Goal: Task Accomplishment & Management: Complete application form

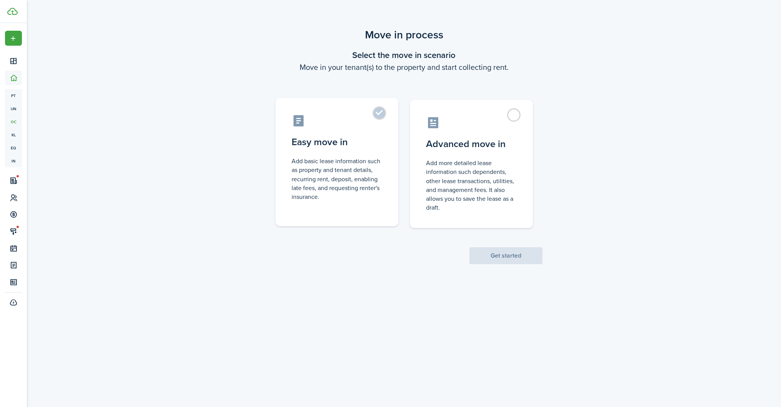
click at [380, 111] on label "Easy move in Add basic lease information such as property and tenant details, r…" at bounding box center [336, 162] width 123 height 128
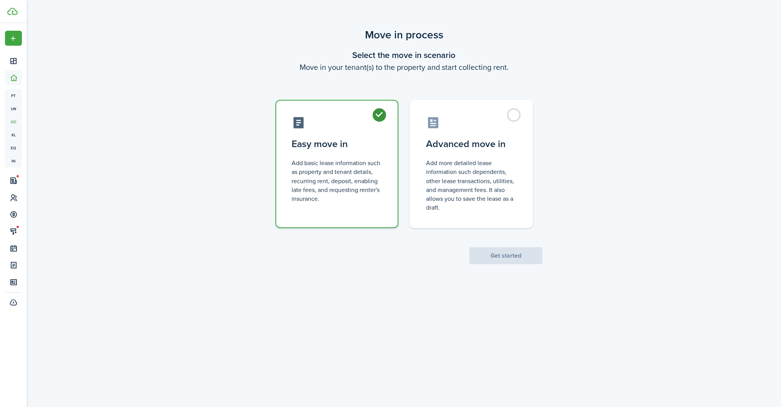
radio input "true"
click at [501, 258] on button "Get started" at bounding box center [505, 255] width 73 height 17
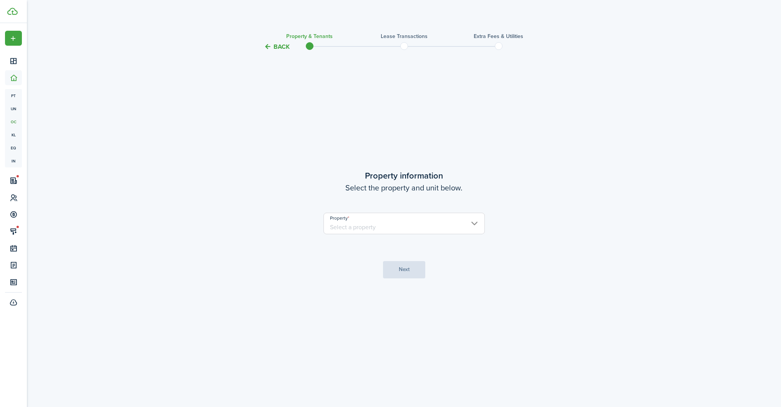
click at [405, 231] on input "Property" at bounding box center [403, 224] width 161 height 22
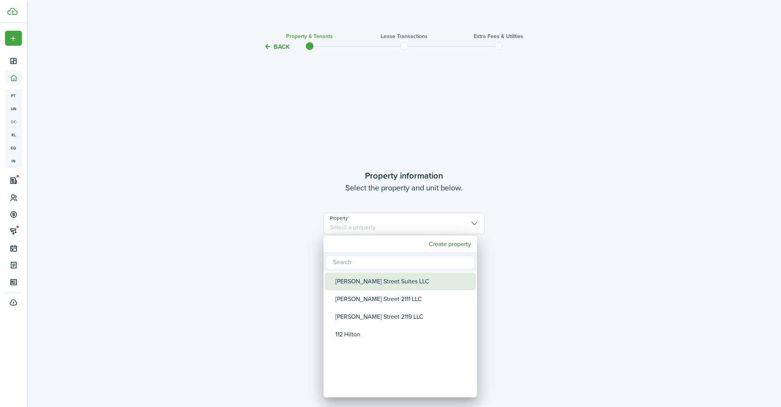
click at [378, 281] on div "[PERSON_NAME] Street Suites LLC" at bounding box center [403, 282] width 136 height 18
type input "[PERSON_NAME] Street Suites LLC"
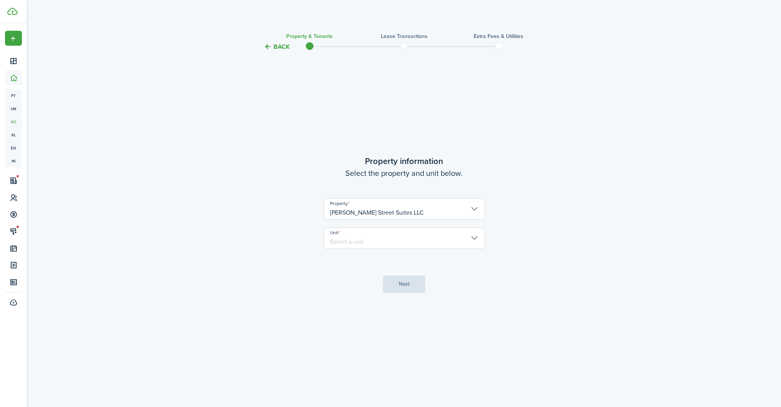
click at [351, 232] on input "Unit" at bounding box center [403, 238] width 161 height 22
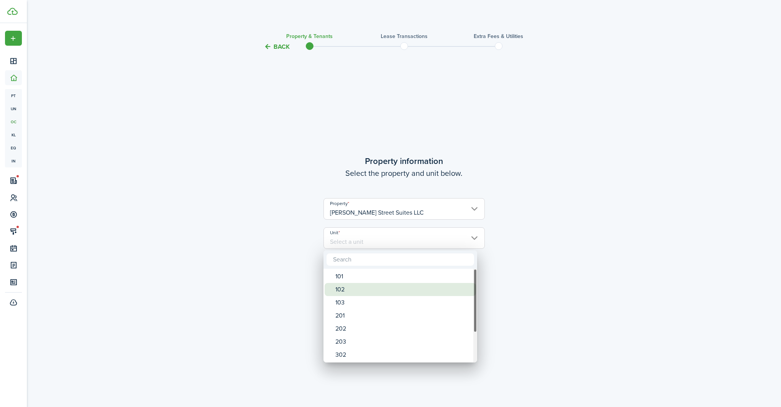
click at [356, 291] on div "102" at bounding box center [403, 289] width 136 height 13
type input "102"
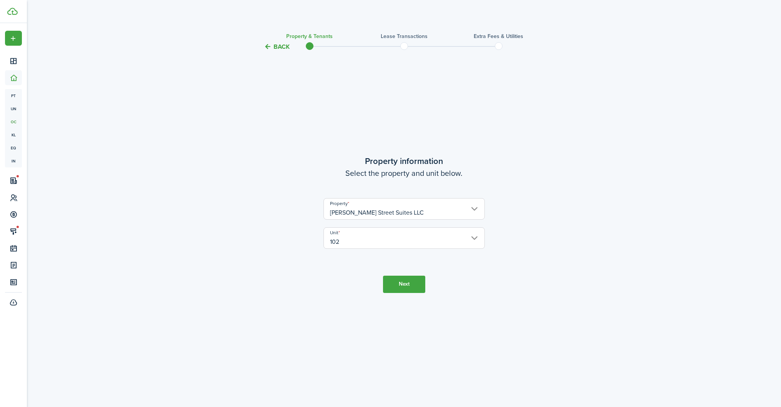
click at [387, 285] on button "Next" at bounding box center [404, 284] width 42 height 17
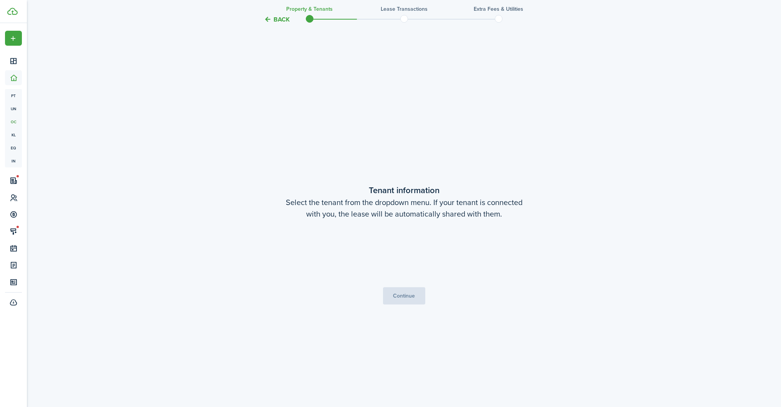
scroll to position [356, 0]
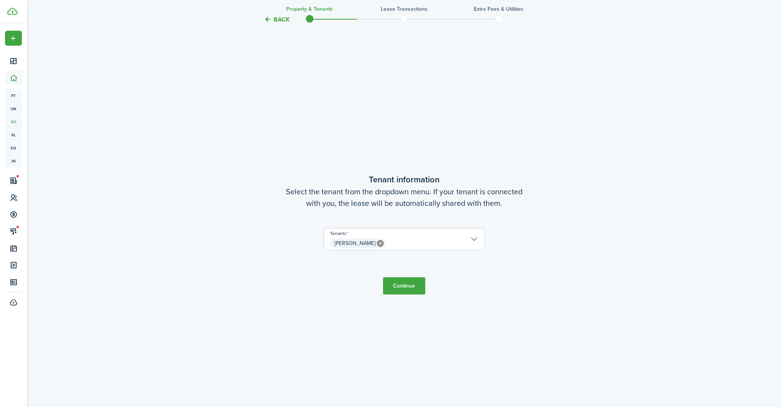
click at [392, 287] on button "Continue" at bounding box center [404, 285] width 42 height 17
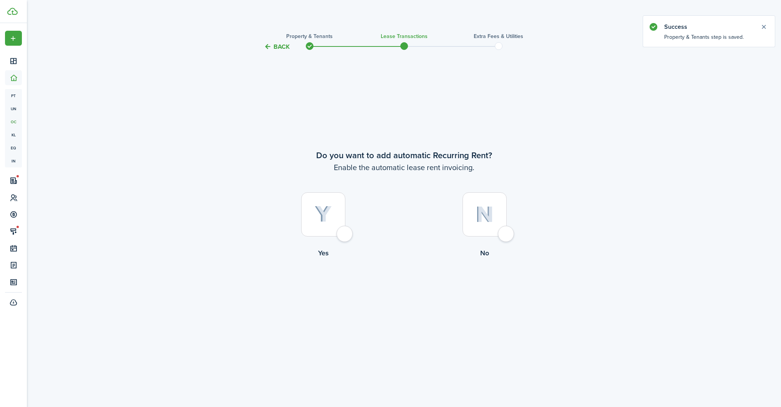
click at [345, 232] on div at bounding box center [323, 214] width 44 height 44
radio input "true"
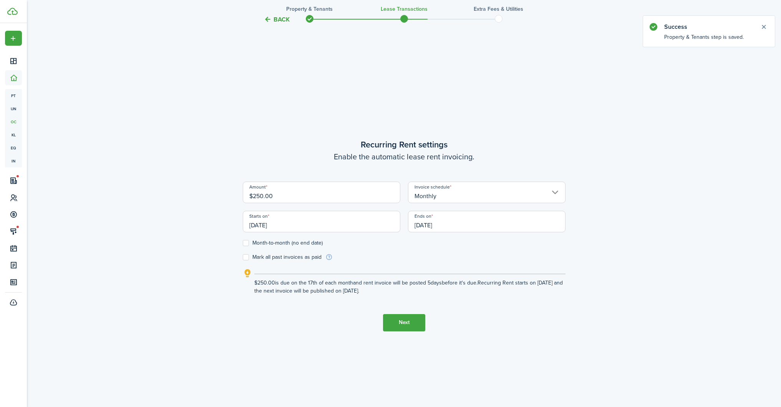
scroll to position [356, 0]
click at [363, 199] on input "$250.00" at bounding box center [321, 192] width 157 height 22
type input "$"
click at [459, 192] on input "Monthly" at bounding box center [486, 192] width 157 height 22
type input "$200.00"
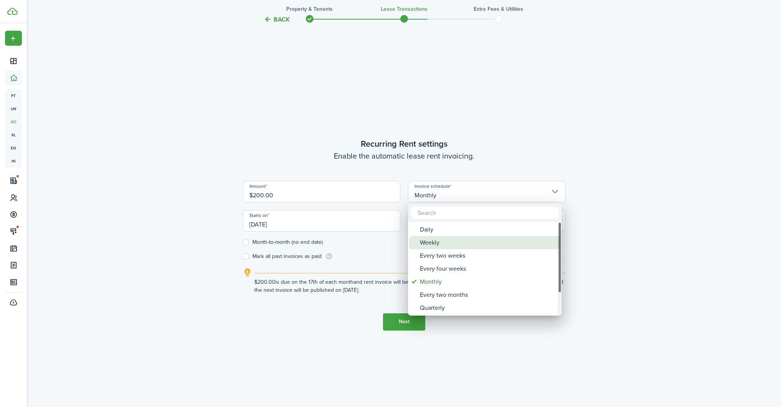
click at [450, 241] on div "Weekly" at bounding box center [488, 242] width 136 height 13
type input "Weekly"
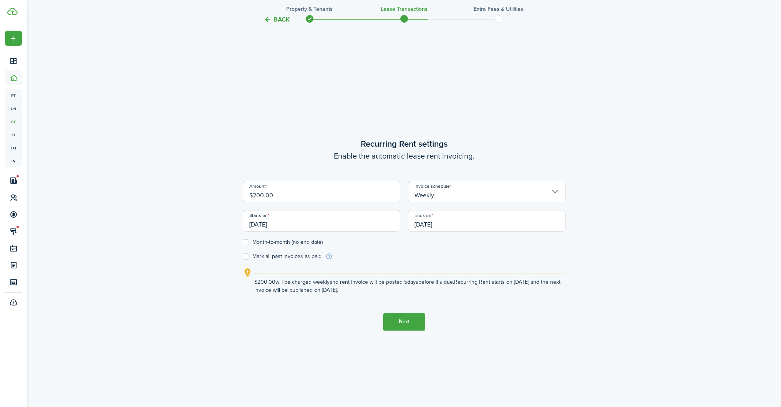
click at [370, 225] on input "[DATE]" at bounding box center [321, 221] width 157 height 22
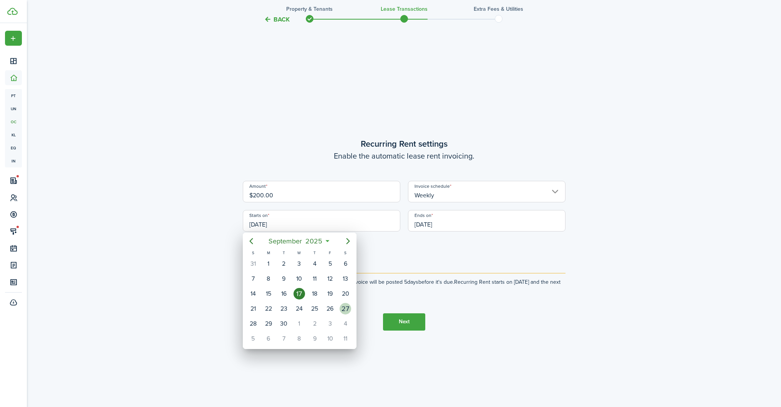
click at [346, 308] on div "27" at bounding box center [345, 309] width 12 height 12
type input "[DATE]"
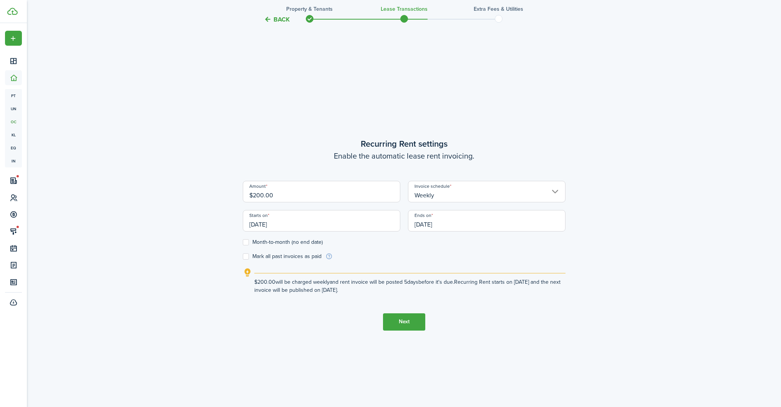
click at [447, 225] on input "[DATE]" at bounding box center [486, 221] width 157 height 22
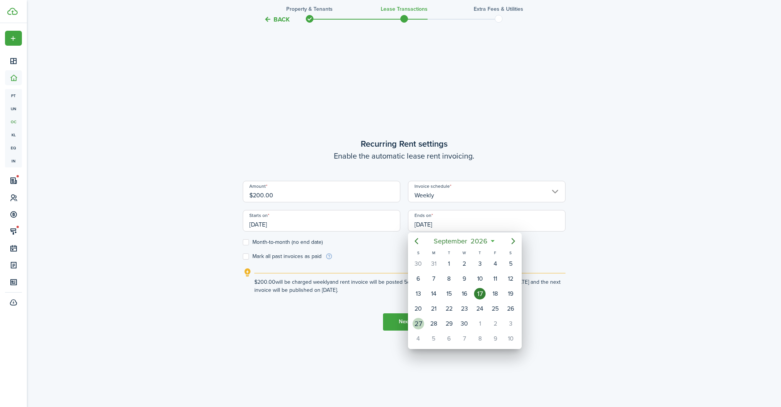
click at [418, 323] on div "27" at bounding box center [418, 324] width 12 height 12
type input "[DATE]"
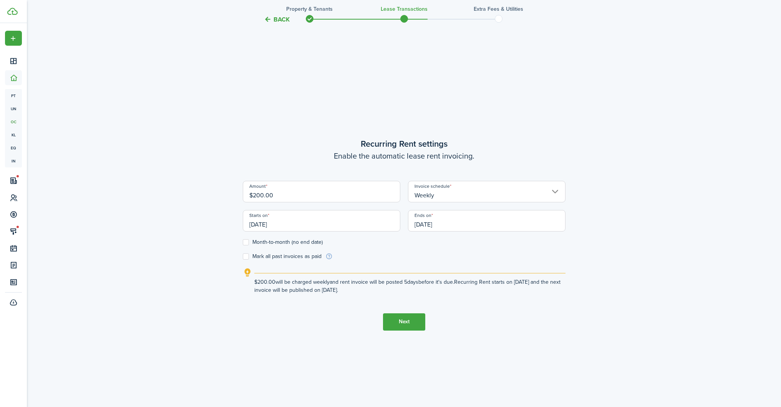
click at [394, 321] on button "Next" at bounding box center [404, 321] width 42 height 17
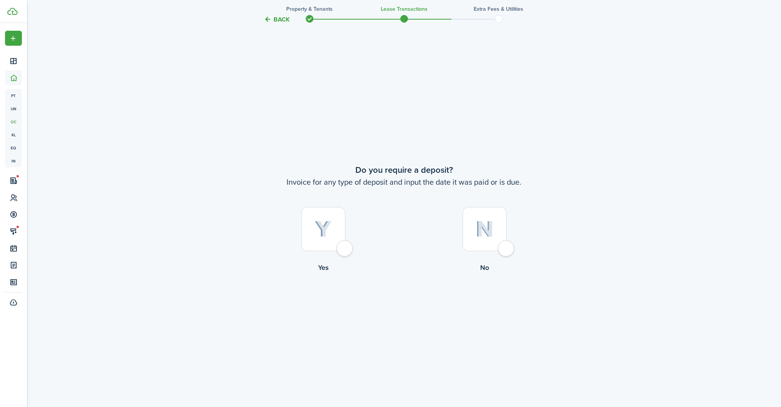
scroll to position [763, 0]
click at [344, 246] on div at bounding box center [323, 224] width 44 height 44
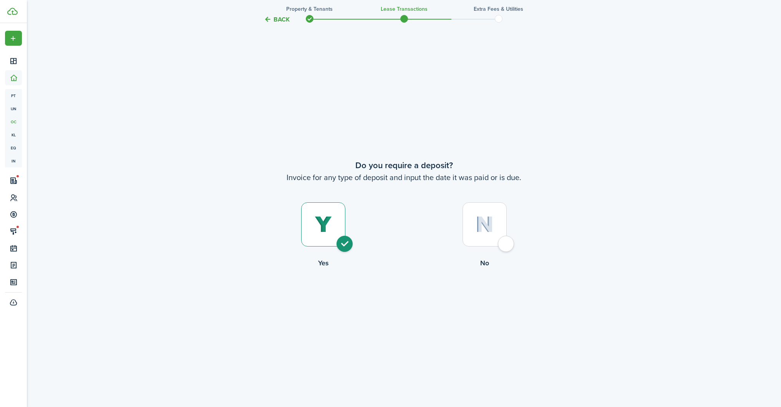
radio input "true"
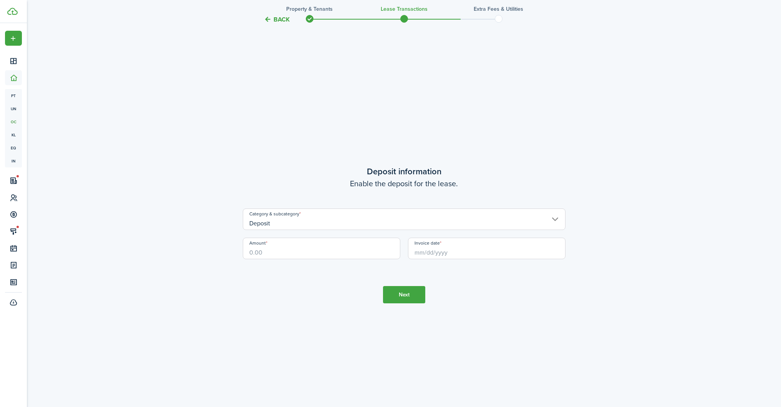
scroll to position [1169, 0]
click at [294, 253] on input "Amount" at bounding box center [321, 248] width 157 height 22
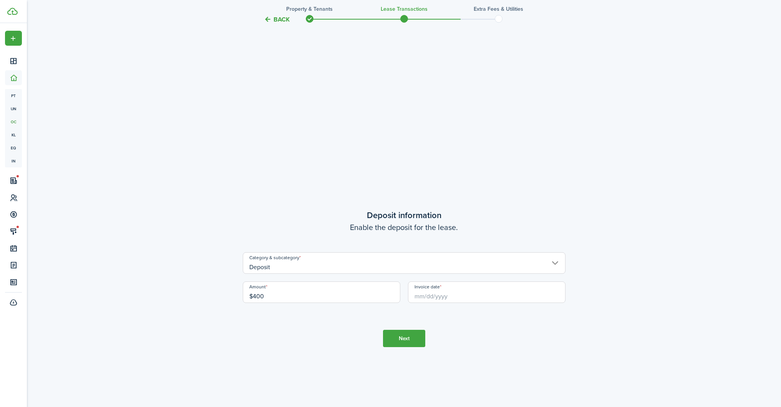
click at [439, 298] on input "Invoice date" at bounding box center [486, 292] width 157 height 22
type input "$400.00"
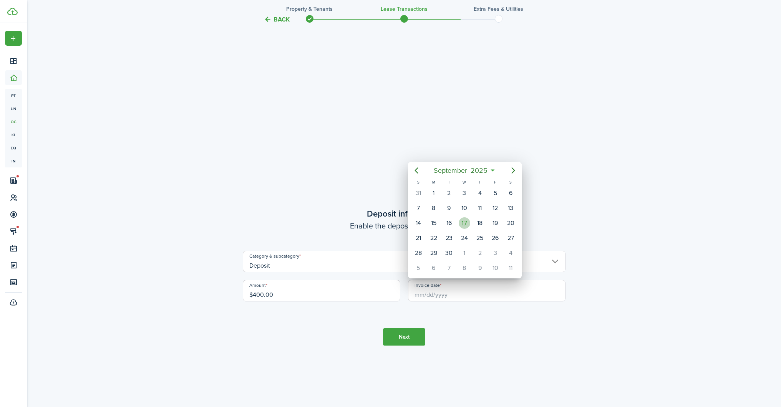
click at [465, 225] on div "17" at bounding box center [464, 223] width 12 height 12
type input "[DATE]"
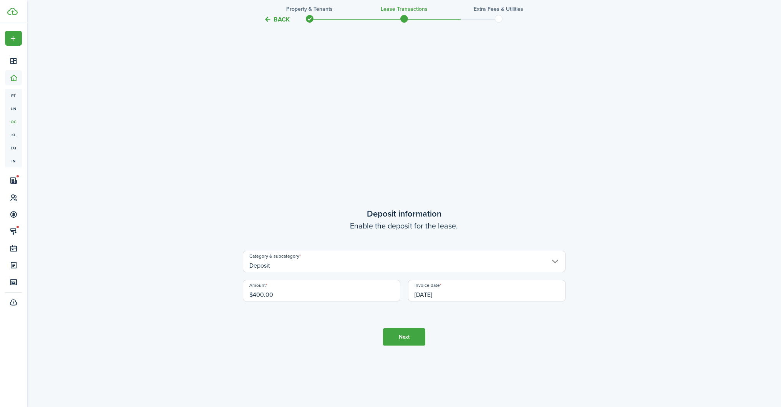
click at [405, 333] on button "Next" at bounding box center [404, 336] width 42 height 17
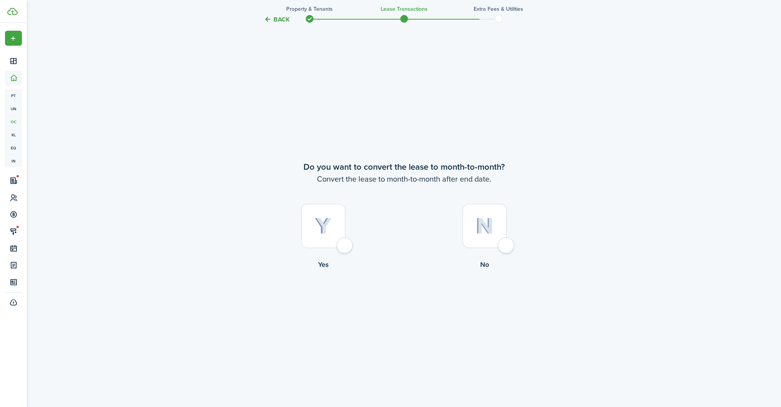
scroll to position [1576, 0]
click at [504, 246] on div at bounding box center [484, 224] width 44 height 44
radio input "true"
click at [423, 298] on button "Continue" at bounding box center [404, 301] width 42 height 17
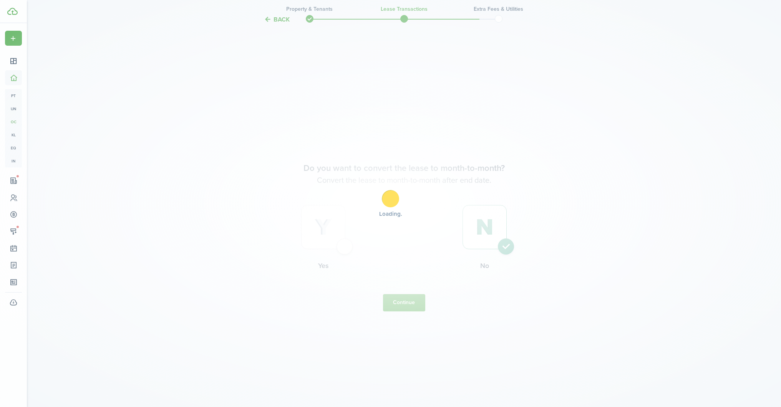
scroll to position [0, 0]
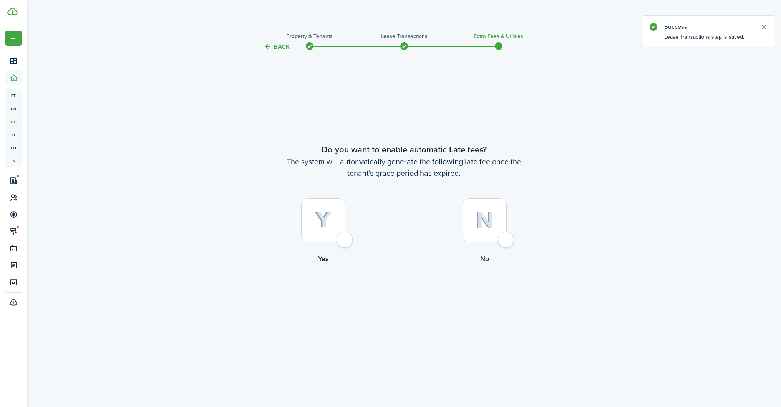
drag, startPoint x: 354, startPoint y: 231, endPoint x: 349, endPoint y: 236, distance: 7.1
click at [351, 234] on label "Yes" at bounding box center [323, 232] width 161 height 69
radio input "true"
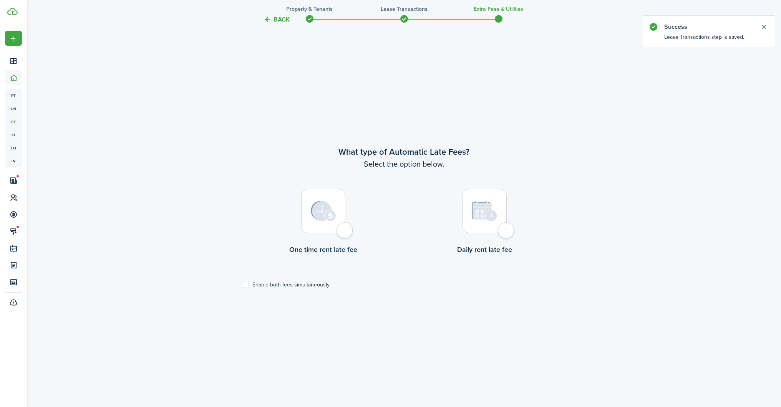
scroll to position [356, 0]
click at [248, 283] on label "Enable both fees simultaneously" at bounding box center [286, 284] width 87 height 6
click at [243, 283] on input "Enable both fees simultaneously" at bounding box center [242, 283] width 0 height 0
checkbox input "true"
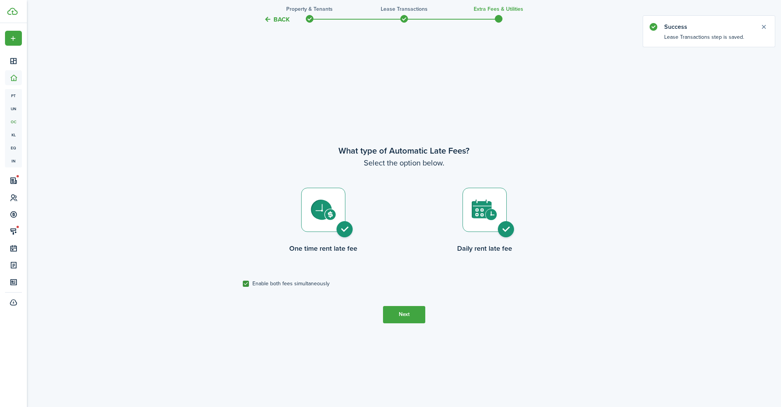
click at [413, 317] on button "Next" at bounding box center [404, 314] width 42 height 17
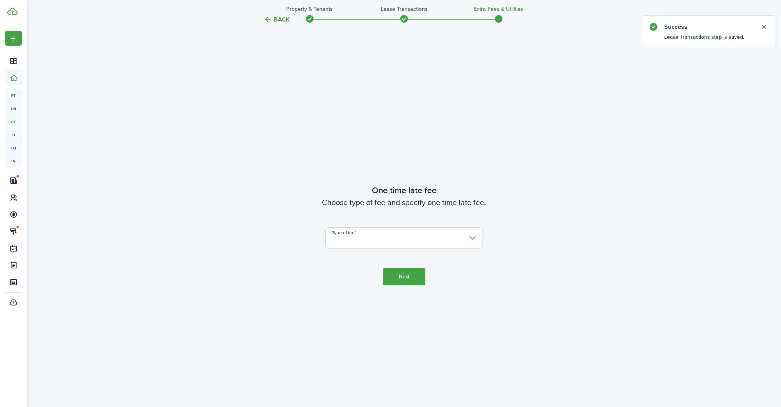
scroll to position [763, 0]
click at [399, 243] on input "Type of fee" at bounding box center [403, 238] width 157 height 22
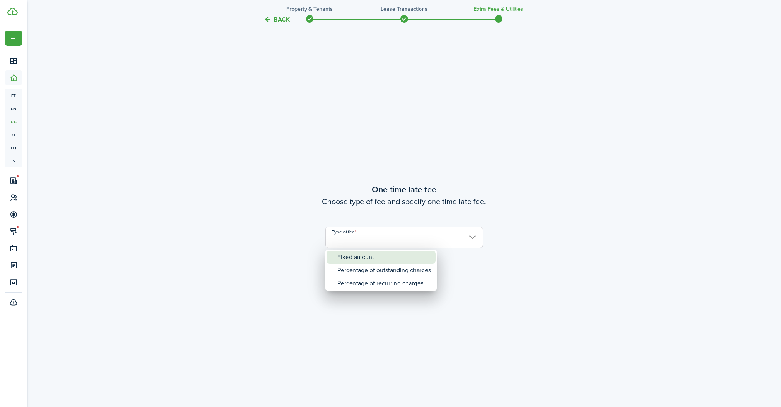
click at [391, 260] on div "Fixed amount" at bounding box center [384, 257] width 94 height 13
type input "Fixed amount"
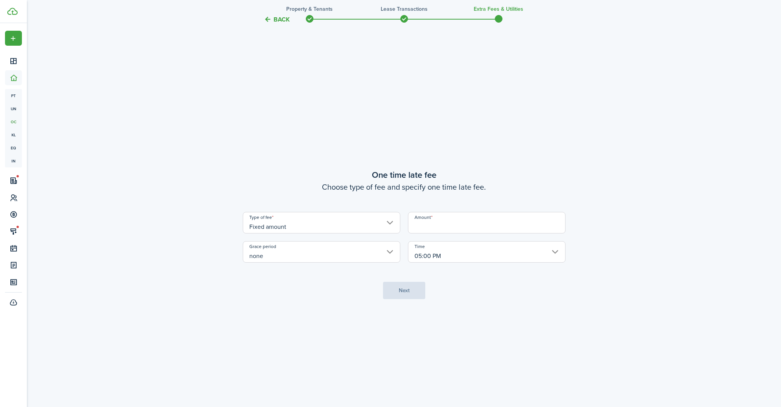
click at [429, 223] on input "Amount" at bounding box center [486, 223] width 157 height 22
type input "$25.00"
click at [407, 292] on button "Next" at bounding box center [404, 291] width 42 height 17
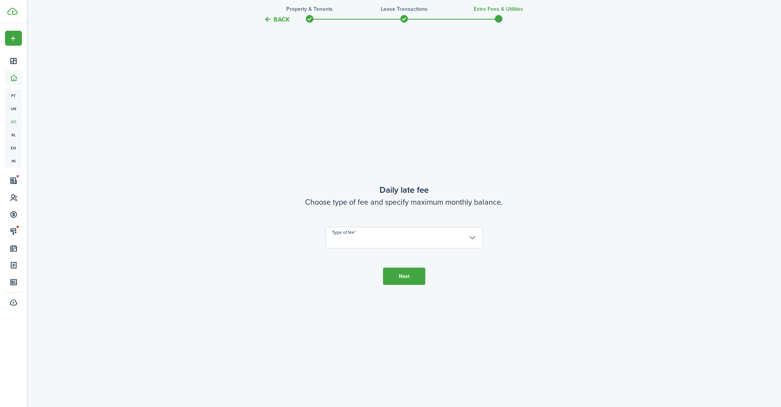
scroll to position [1169, 0]
click at [399, 245] on input "Type of fee" at bounding box center [403, 238] width 157 height 22
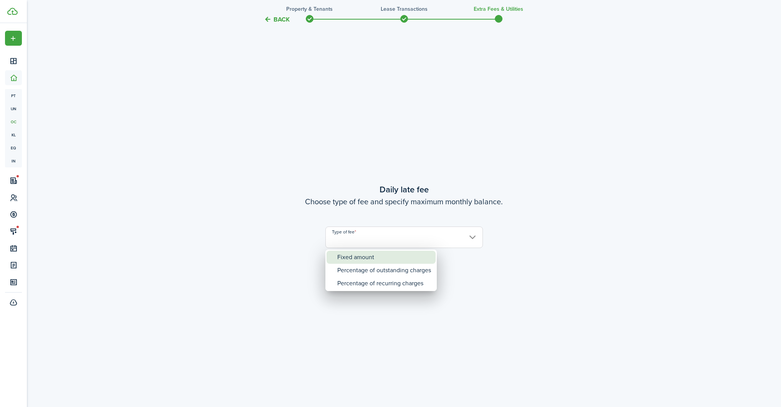
click at [390, 261] on div "Fixed amount" at bounding box center [384, 257] width 94 height 13
type input "Fixed amount"
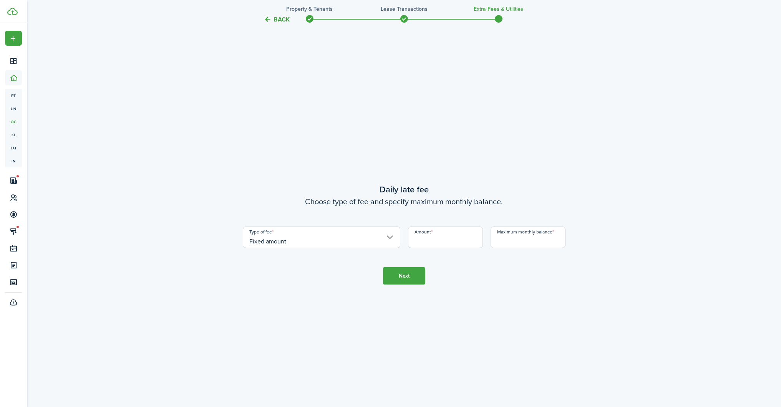
click at [423, 237] on input "Amount" at bounding box center [445, 238] width 75 height 22
type input "$5.00"
click at [492, 240] on input "Maximum monthly balance" at bounding box center [527, 238] width 75 height 22
type input "$60.00"
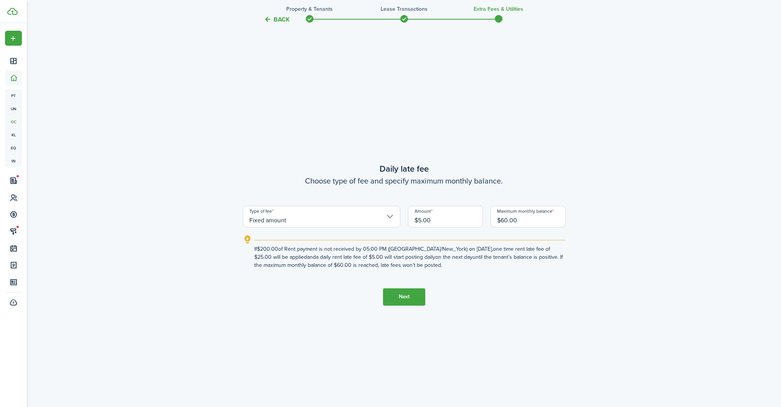
click at [413, 298] on button "Next" at bounding box center [404, 296] width 42 height 17
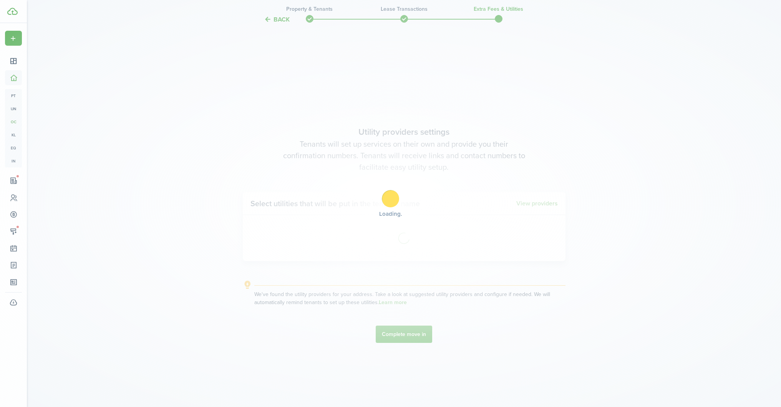
scroll to position [1576, 0]
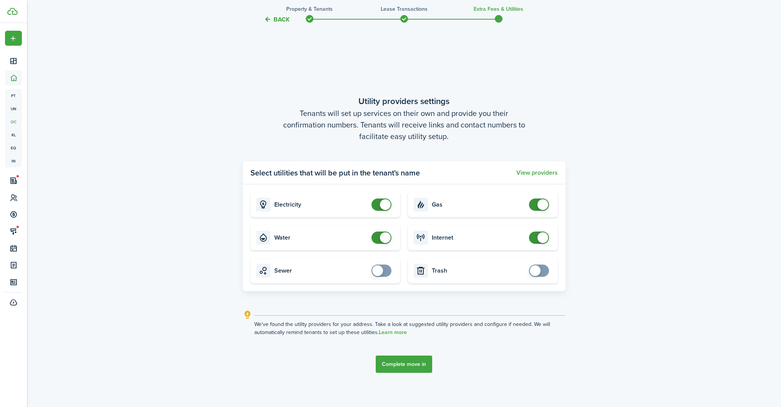
checkbox input "false"
click at [385, 206] on span at bounding box center [385, 204] width 11 height 11
checkbox input "false"
click at [384, 237] on span at bounding box center [385, 237] width 11 height 11
checkbox input "false"
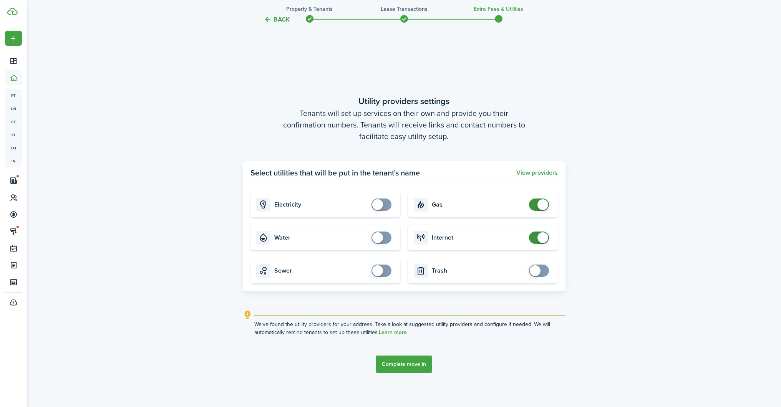
click at [536, 235] on span at bounding box center [539, 238] width 8 height 12
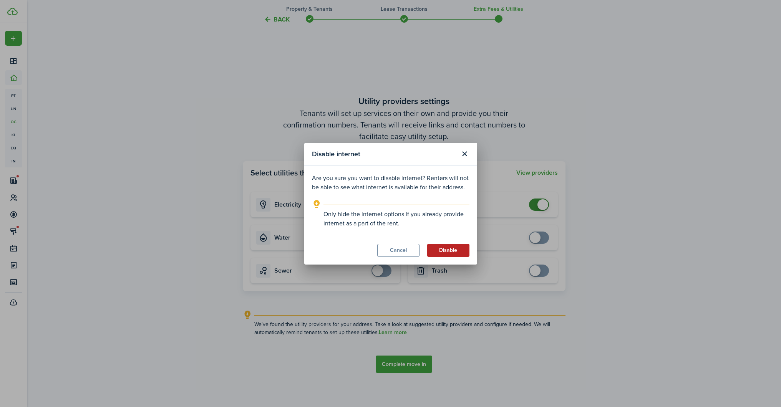
click at [458, 254] on button "Disable" at bounding box center [448, 250] width 42 height 13
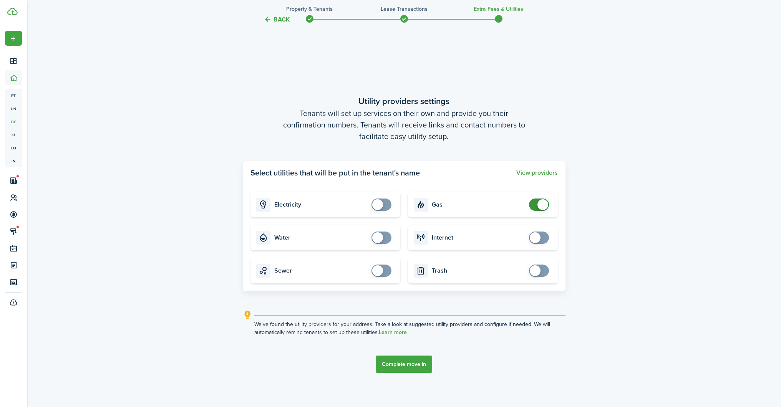
checkbox input "false"
click at [536, 206] on span at bounding box center [539, 204] width 8 height 12
click at [405, 367] on button "Complete move in" at bounding box center [403, 364] width 56 height 17
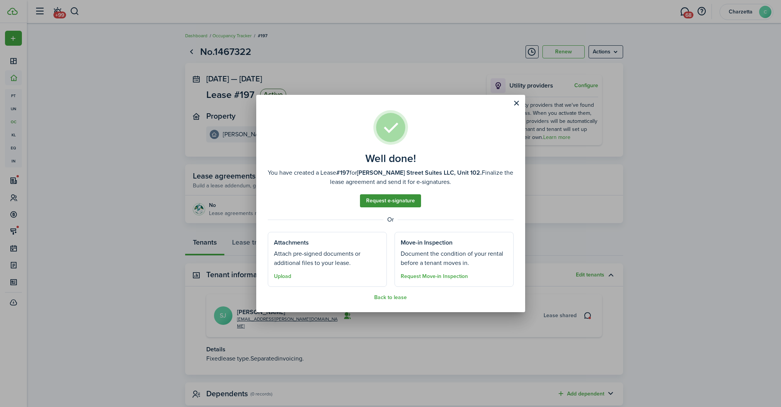
click at [377, 200] on link "Request e-signature" at bounding box center [390, 200] width 61 height 13
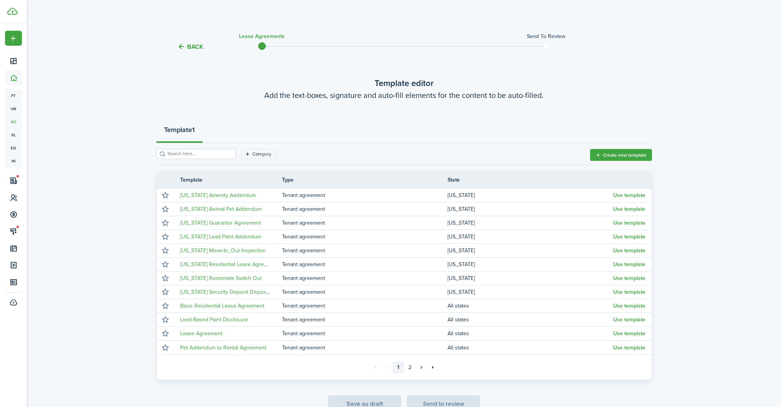
scroll to position [1, 0]
click at [413, 366] on link "2" at bounding box center [410, 367] width 12 height 12
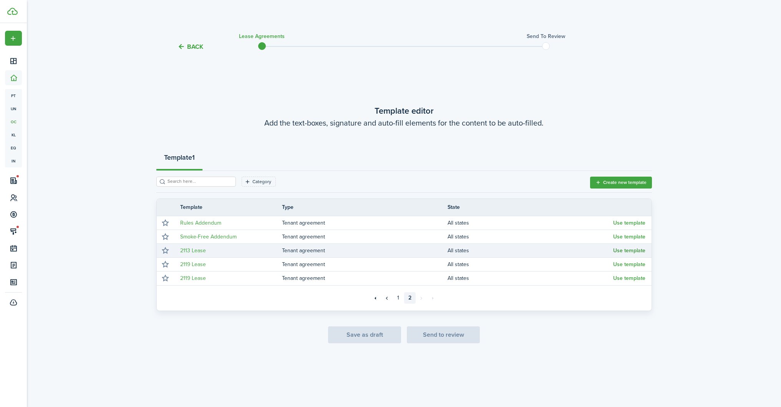
click at [618, 250] on button "Use template" at bounding box center [629, 251] width 32 height 6
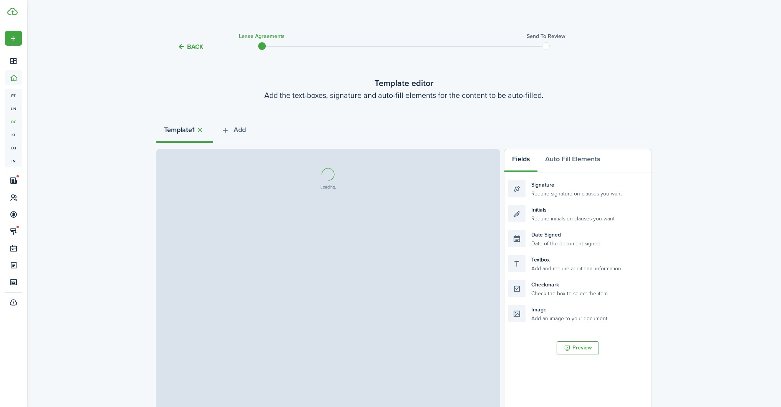
select select "fit"
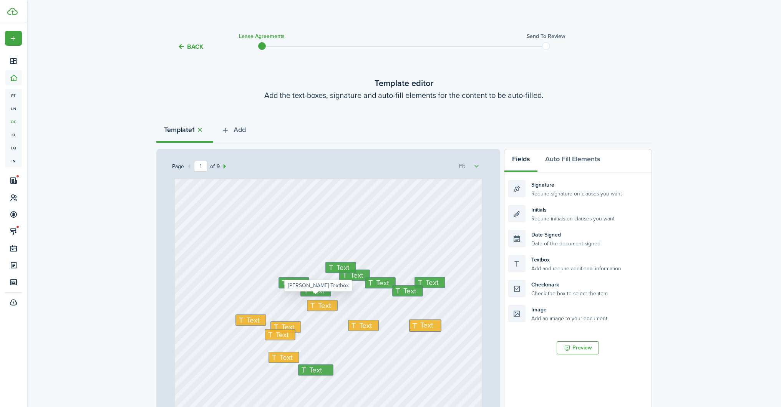
scroll to position [23, 0]
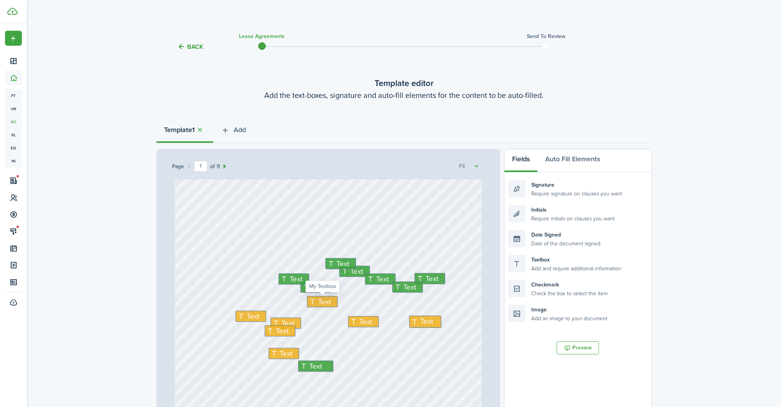
click at [316, 303] on icon at bounding box center [313, 301] width 9 height 7
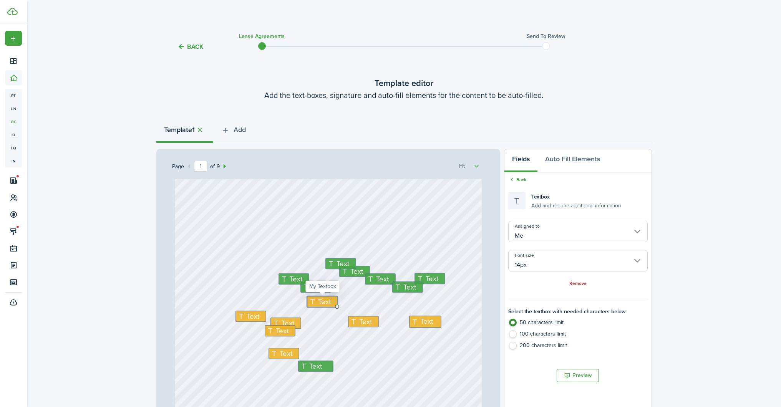
click at [316, 303] on icon at bounding box center [313, 301] width 9 height 7
click at [316, 303] on icon at bounding box center [313, 300] width 9 height 7
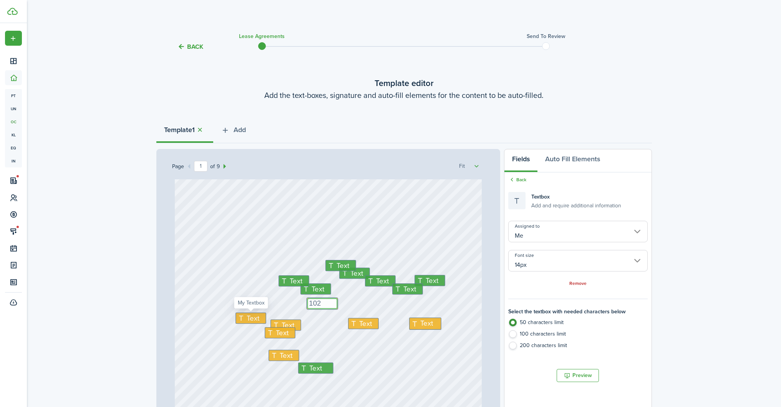
type textarea "102"
click at [243, 317] on icon at bounding box center [241, 317] width 9 height 7
type textarea "Lash/ Hair styling"
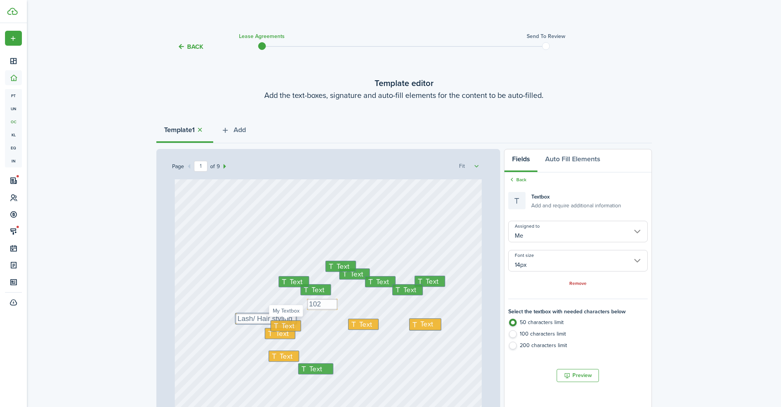
click at [292, 327] on span "Text" at bounding box center [287, 326] width 13 height 11
type textarea "27th"
click at [356, 323] on icon at bounding box center [354, 324] width 9 height 7
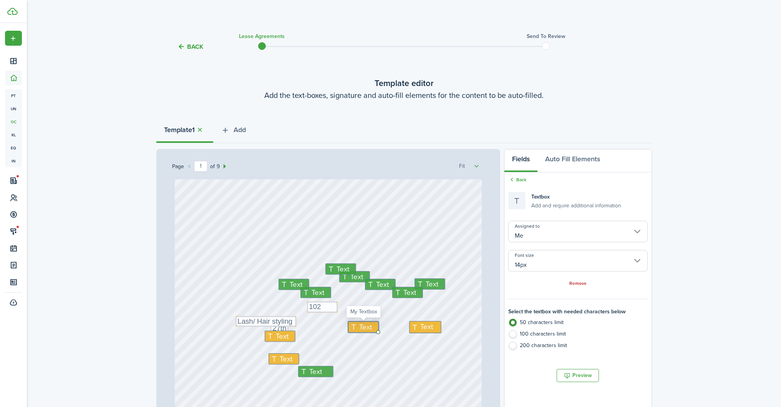
click at [356, 323] on div "Text" at bounding box center [363, 326] width 31 height 11
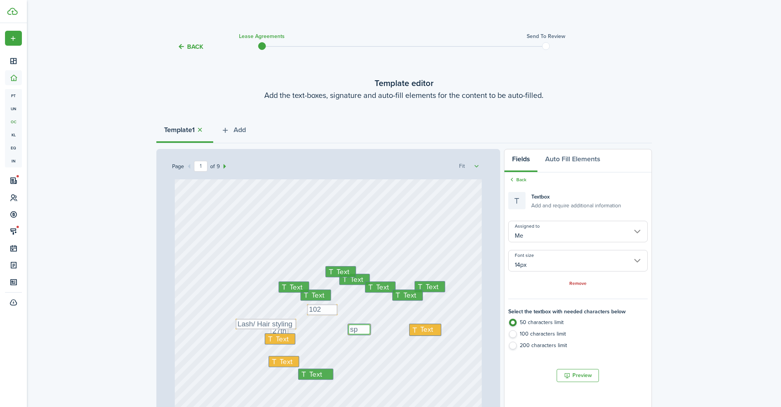
type textarea "s"
type textarea "September"
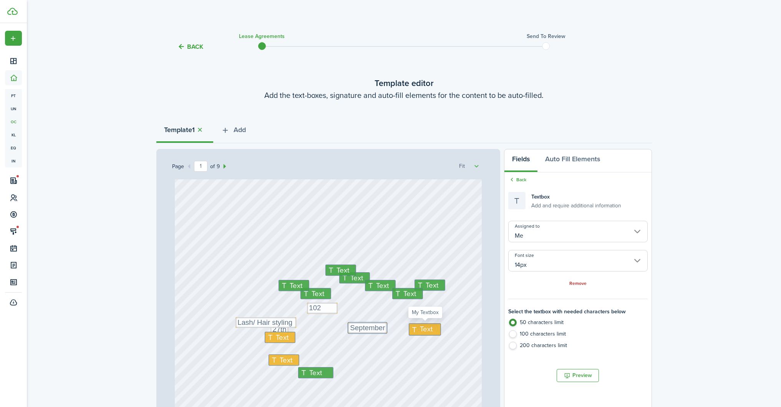
click at [414, 328] on icon at bounding box center [415, 329] width 9 height 7
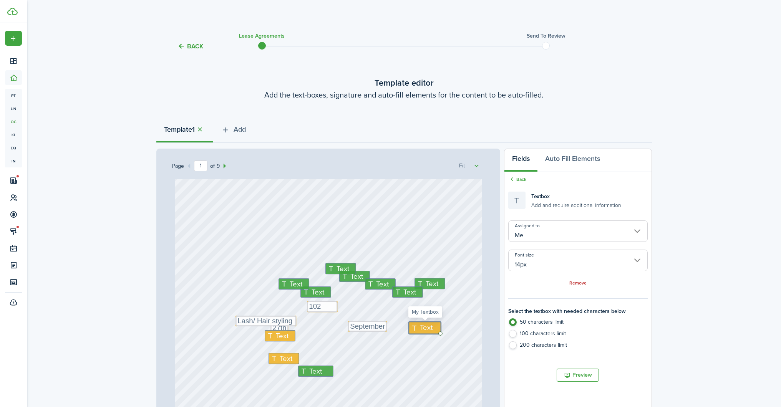
scroll to position [17, 0]
click at [427, 328] on span "Text" at bounding box center [426, 328] width 13 height 11
type textarea "25"
click at [272, 336] on icon at bounding box center [270, 336] width 9 height 7
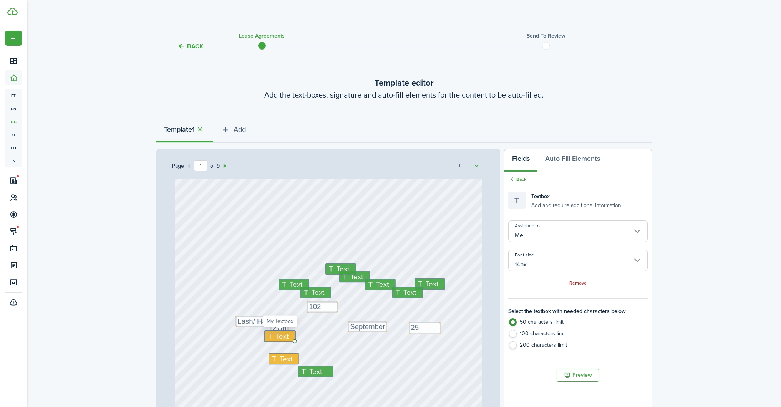
click at [272, 336] on icon at bounding box center [270, 336] width 9 height 7
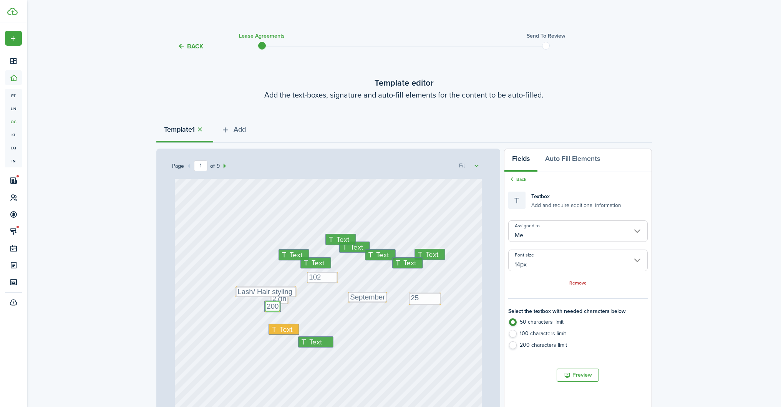
scroll to position [47, 0]
type textarea "200"
click at [272, 328] on icon at bounding box center [274, 328] width 9 height 7
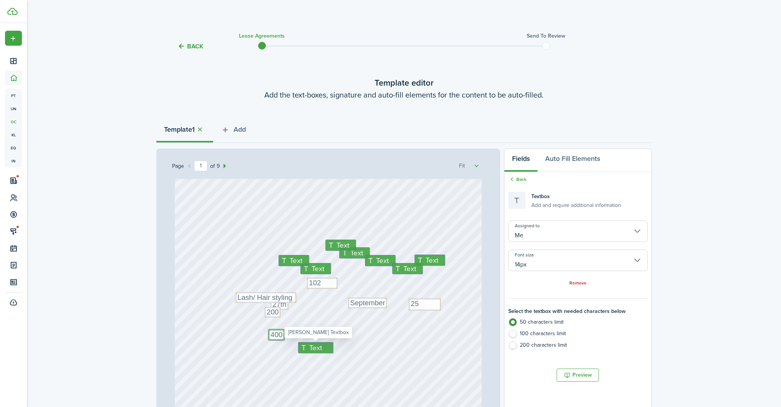
type textarea "400"
click at [300, 346] on icon at bounding box center [304, 347] width 9 height 7
type input "[PERSON_NAME]"
radio input "false"
radio input "true"
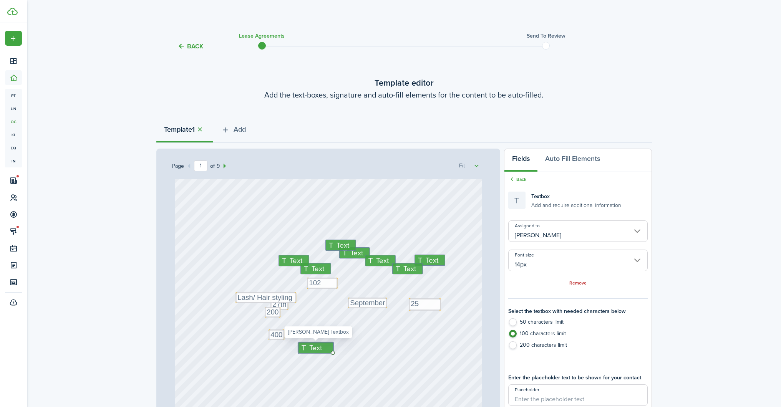
click at [300, 346] on icon at bounding box center [304, 347] width 9 height 7
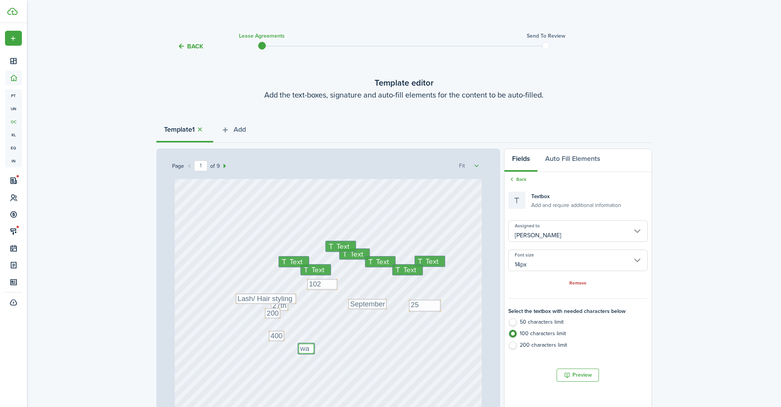
type textarea "w"
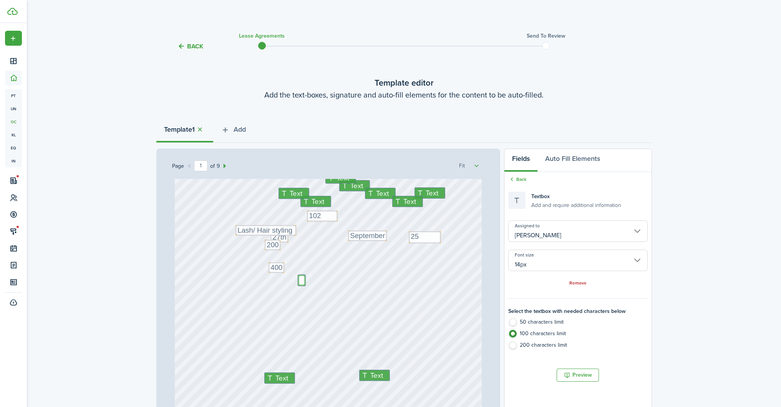
scroll to position [108, 0]
type textarea "s"
type textarea "1 of each station, chair, mirror"
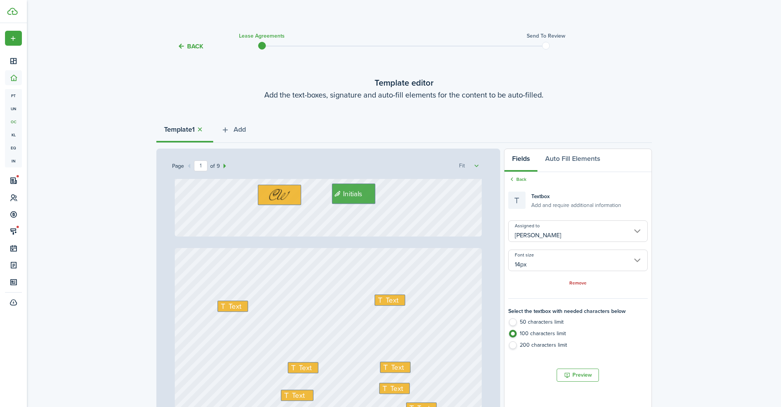
type input "2"
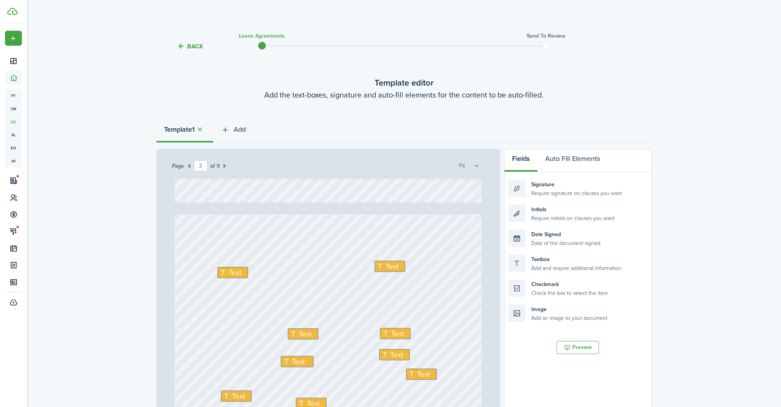
scroll to position [391, 0]
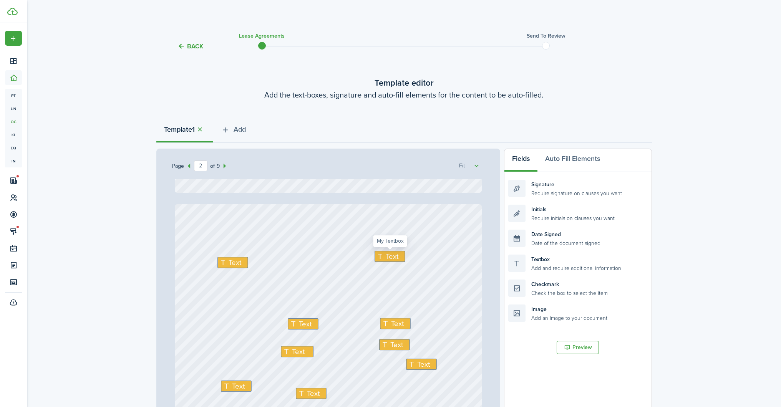
type textarea "1 of each station, chair, mirror"
click at [385, 256] on span "Text" at bounding box center [391, 256] width 13 height 11
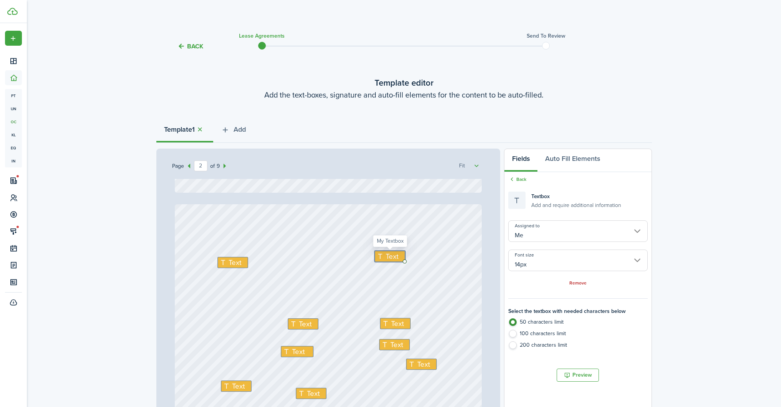
click at [385, 256] on span "Text" at bounding box center [391, 256] width 13 height 11
type textarea "10,400"
click at [295, 327] on icon at bounding box center [294, 324] width 9 height 7
click at [294, 327] on icon at bounding box center [294, 324] width 9 height 7
type textarea "[DATE]"
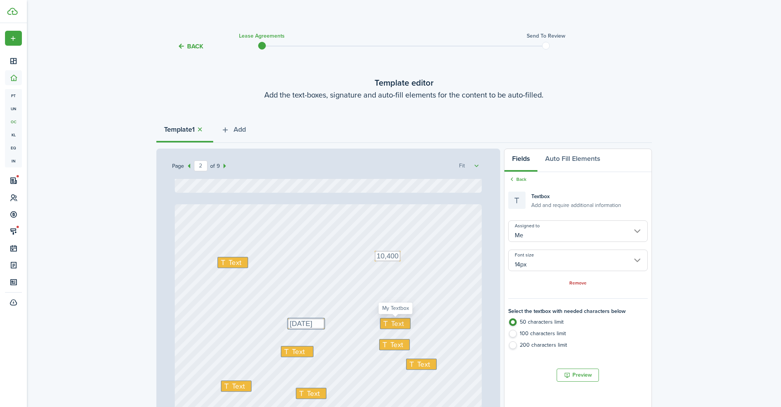
click at [382, 322] on icon at bounding box center [386, 323] width 9 height 7
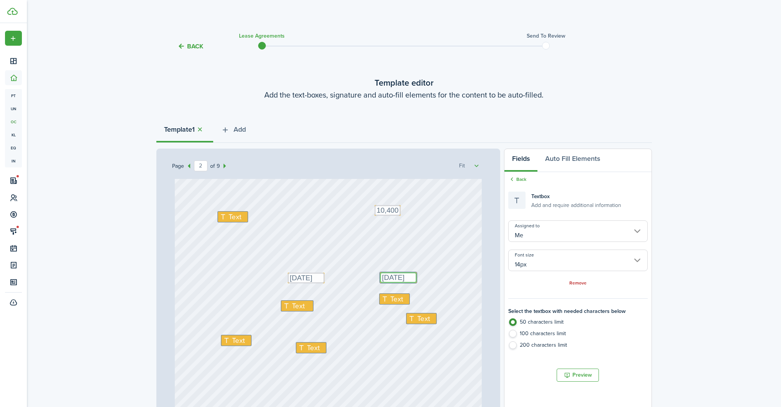
scroll to position [465, 0]
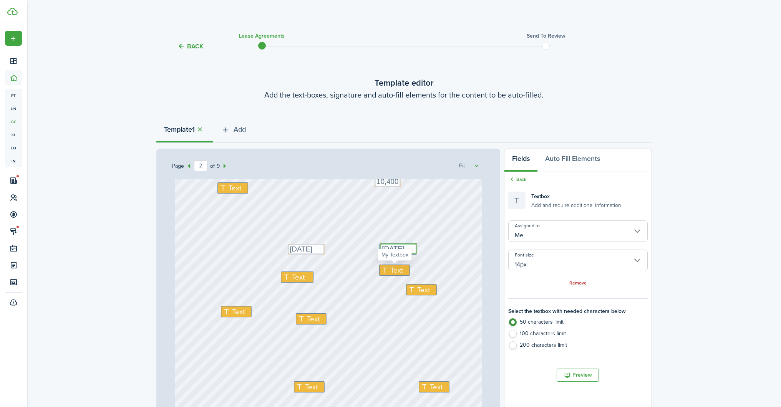
type textarea "[DATE]"
click at [384, 269] on icon at bounding box center [385, 269] width 9 height 7
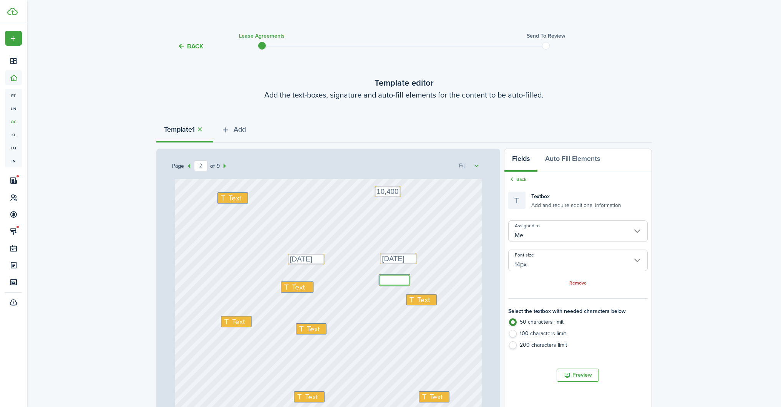
scroll to position [452, 0]
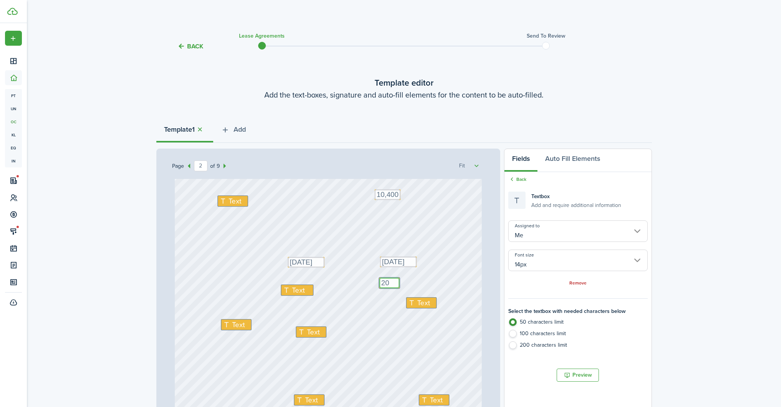
type textarea "2"
type textarea "10,400"
click at [287, 289] on icon at bounding box center [287, 289] width 9 height 7
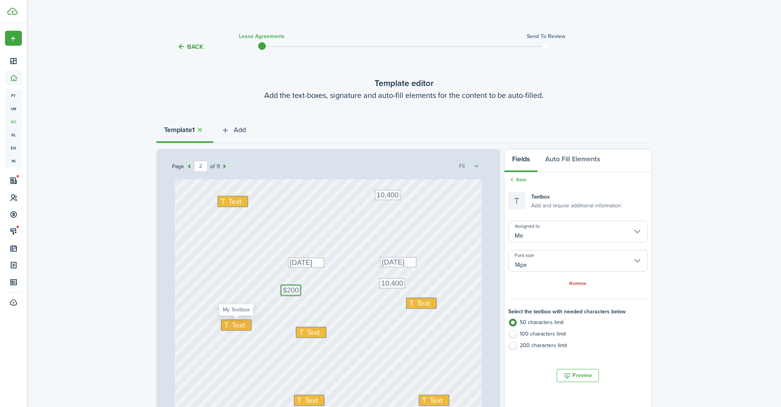
type textarea "$200"
click at [227, 324] on icon at bounding box center [227, 325] width 9 height 7
type textarea "200"
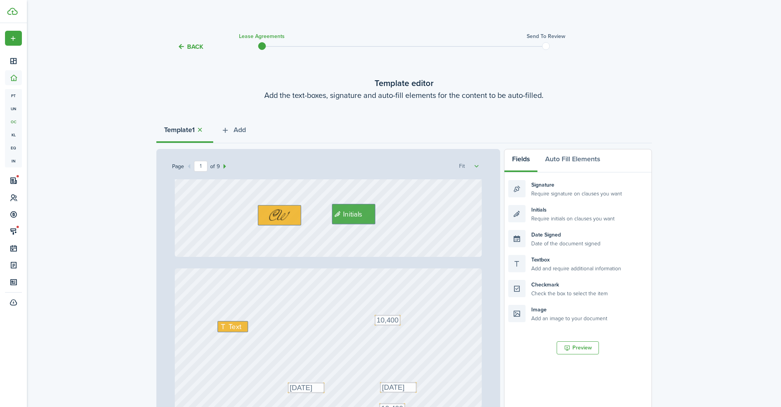
type input "2"
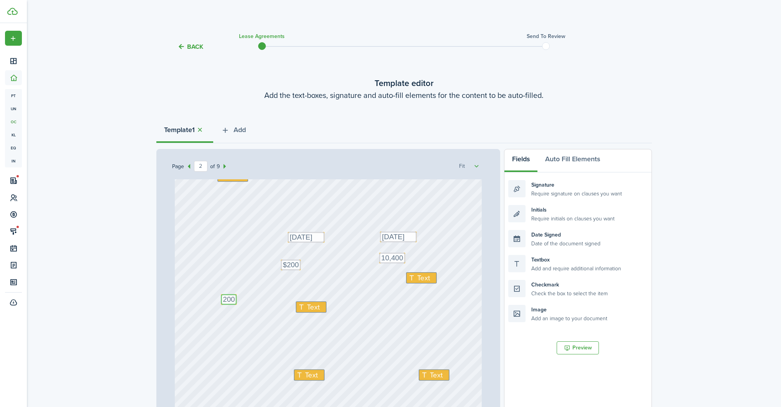
scroll to position [505, 0]
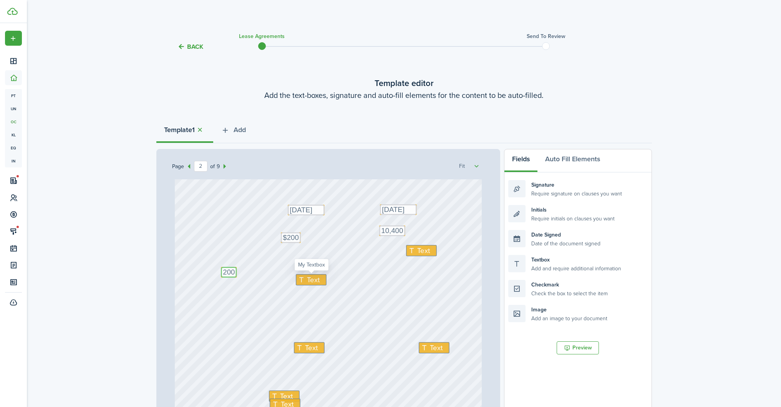
type textarea "200"
click at [305, 281] on icon at bounding box center [302, 279] width 9 height 7
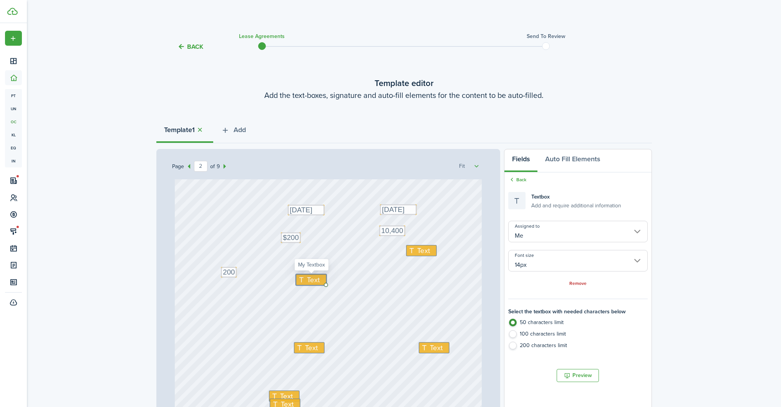
click at [305, 281] on icon at bounding box center [302, 279] width 9 height 7
type textarea "[DATE]"
click at [409, 251] on icon at bounding box center [412, 250] width 9 height 7
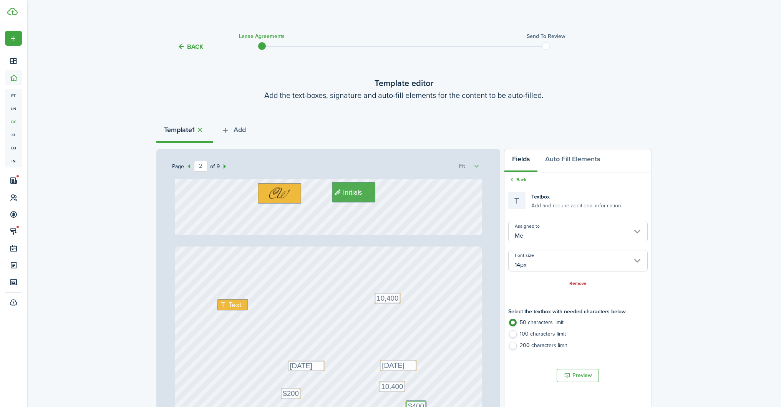
scroll to position [348, 0]
type textarea "$400"
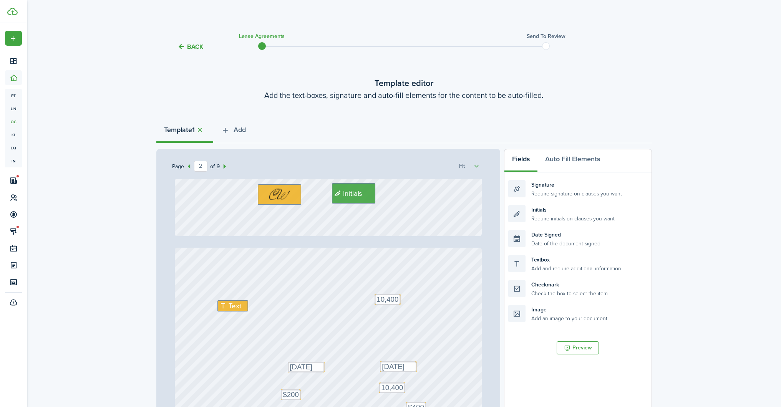
click at [399, 301] on textarea "10,400" at bounding box center [387, 299] width 26 height 11
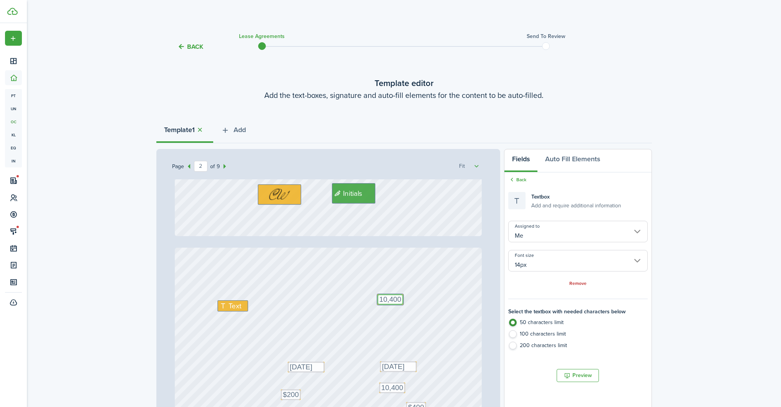
click at [400, 299] on textarea "10,400" at bounding box center [390, 299] width 26 height 11
type textarea "1"
type textarea "S"
type textarea "[DATE]"
click at [230, 307] on span "Text" at bounding box center [235, 305] width 13 height 11
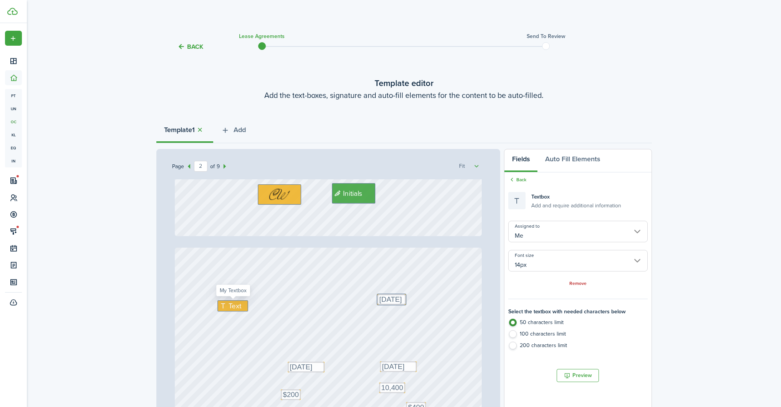
click at [230, 307] on span "Text" at bounding box center [235, 305] width 13 height 11
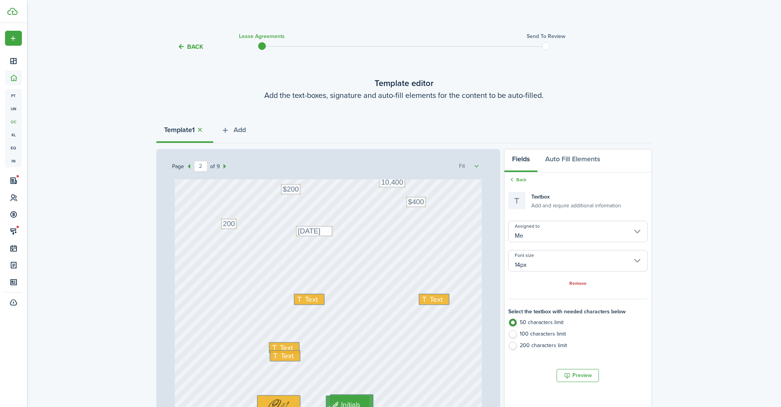
scroll to position [555, 0]
type textarea "[DATE]"
click at [301, 298] on icon at bounding box center [300, 297] width 9 height 7
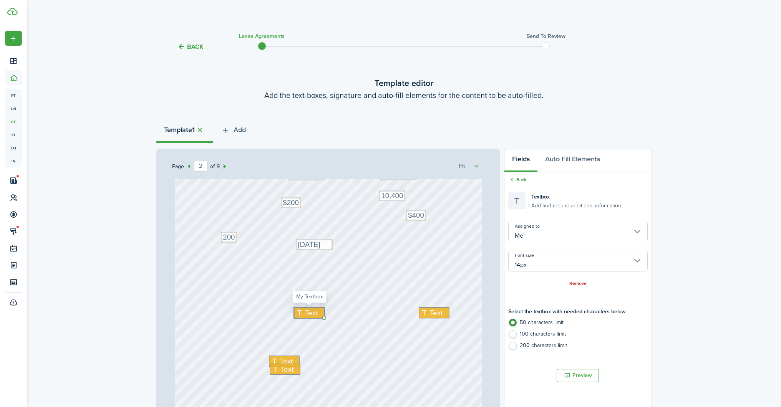
scroll to position [541, 0]
click at [301, 314] on icon at bounding box center [300, 311] width 9 height 7
type textarea "n/A"
click at [430, 310] on span "Text" at bounding box center [436, 312] width 13 height 11
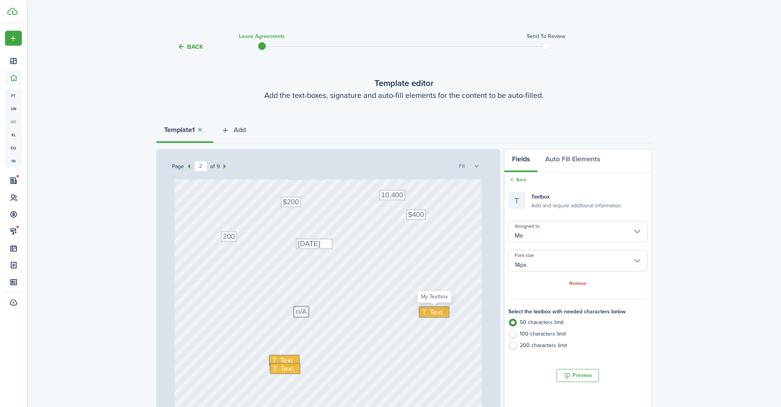
click at [430, 310] on span "Text" at bounding box center [436, 312] width 13 height 11
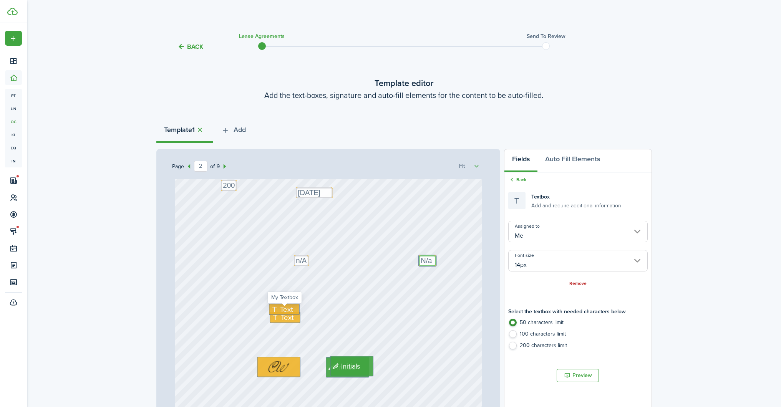
scroll to position [593, 0]
type textarea "N/a"
click at [279, 308] on icon at bounding box center [275, 307] width 9 height 7
type textarea "[PERSON_NAME]"
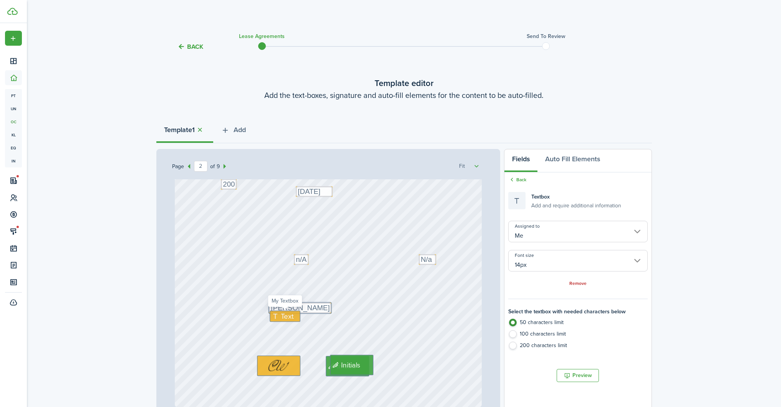
click at [279, 317] on icon at bounding box center [275, 316] width 9 height 7
type textarea "[STREET_ADDRESS][PERSON_NAME]"
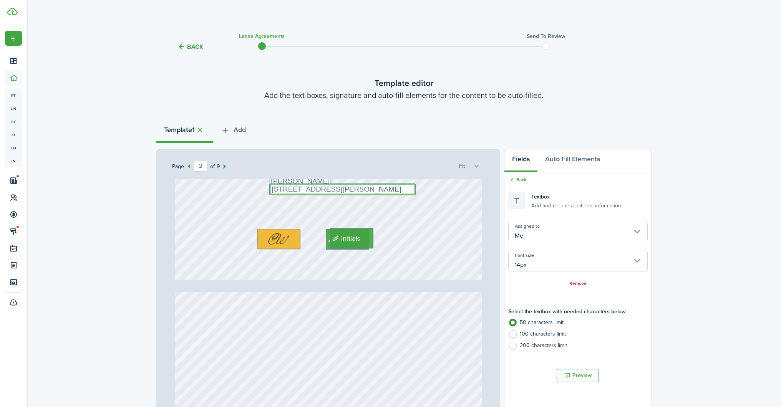
type input "3"
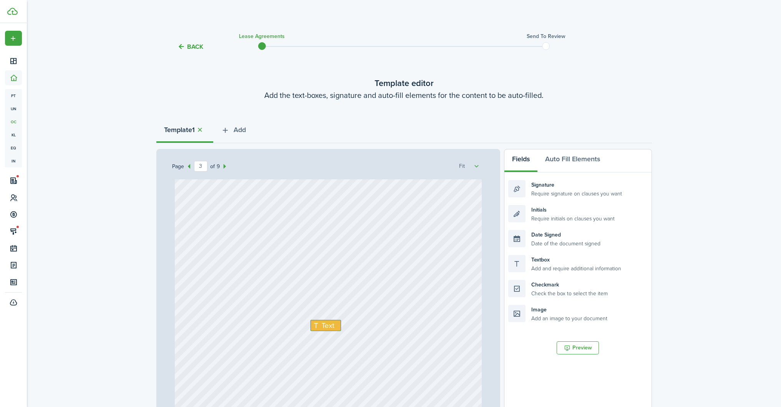
scroll to position [848, 0]
type textarea "[STREET_ADDRESS][PERSON_NAME]"
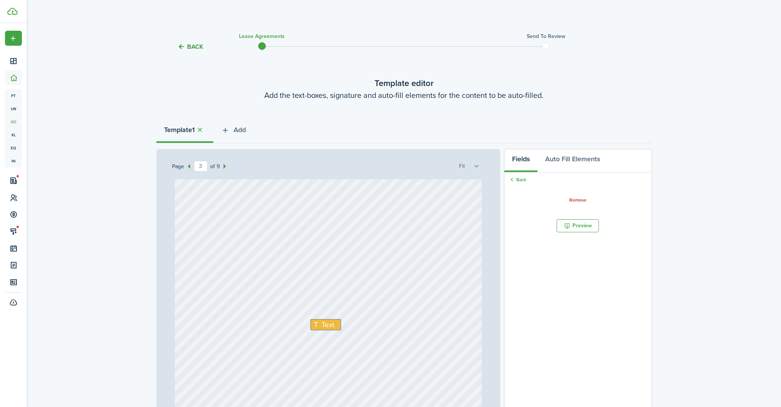
drag, startPoint x: 518, startPoint y: 288, endPoint x: 410, endPoint y: 260, distance: 111.9
click at [518, 288] on document-aside-settings "Fields Auto Fill Elements Back Remove Signature Require signature on clauses yo…" at bounding box center [577, 308] width 147 height 319
click at [361, 222] on div "Initials Text" at bounding box center [328, 366] width 307 height 404
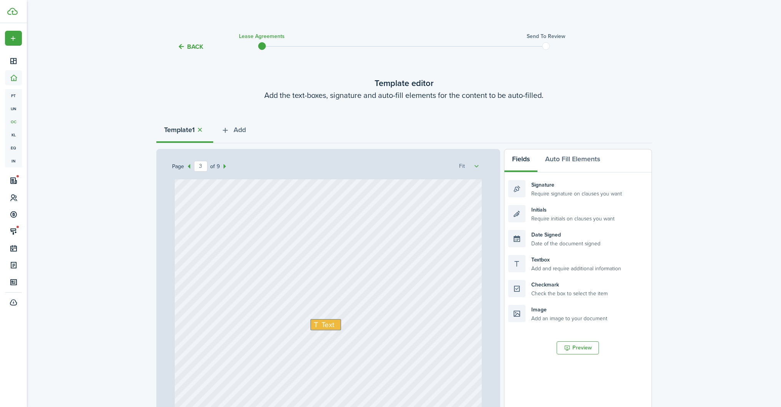
click at [363, 223] on div "Initials Text" at bounding box center [328, 366] width 307 height 404
click at [538, 284] on div "Checkmark Check the box to select the item" at bounding box center [577, 288] width 139 height 17
click at [362, 225] on div "Initials Text" at bounding box center [328, 366] width 307 height 404
click at [550, 293] on div "Checkmark Check the box to select the item" at bounding box center [577, 288] width 139 height 17
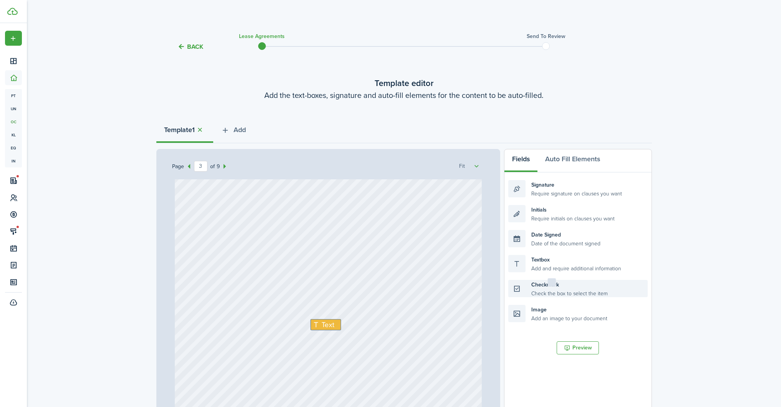
drag, startPoint x: 550, startPoint y: 293, endPoint x: 590, endPoint y: 291, distance: 39.6
click at [590, 291] on div "Checkmark Check the box to select the item" at bounding box center [577, 288] width 139 height 17
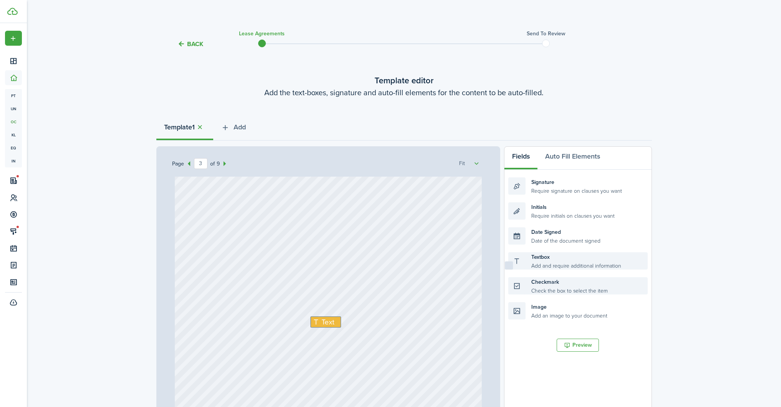
scroll to position [2, 0]
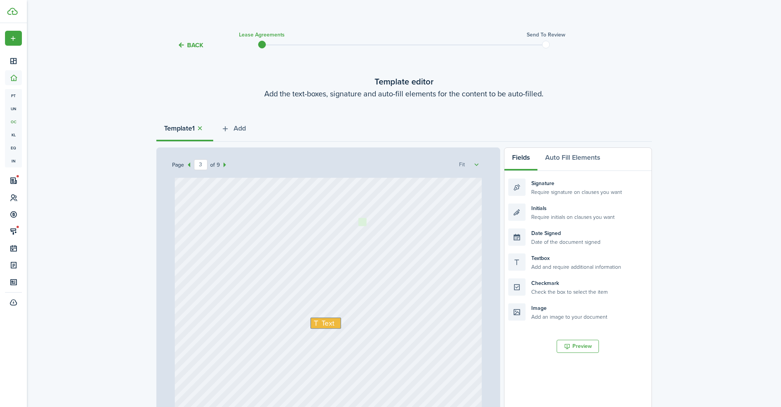
drag, startPoint x: 553, startPoint y: 290, endPoint x: 403, endPoint y: 228, distance: 161.8
click at [403, 228] on div "Page 3 of 9 50% 75% 100% 150% 200% Fit Text Initials Text Text 27th Text Septem…" at bounding box center [403, 306] width 495 height 319
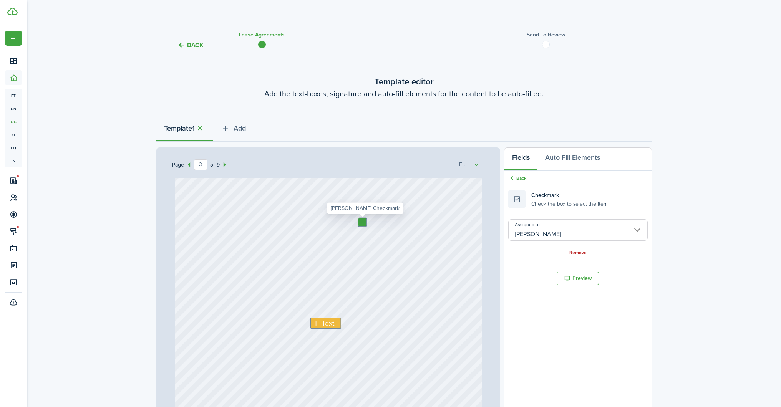
click at [364, 222] on div at bounding box center [362, 222] width 8 height 8
click at [554, 231] on input "[PERSON_NAME]" at bounding box center [577, 230] width 139 height 22
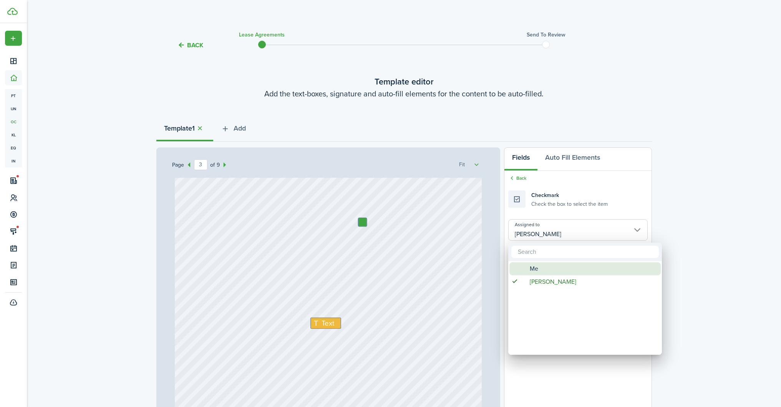
drag, startPoint x: 550, startPoint y: 269, endPoint x: 470, endPoint y: 245, distance: 83.0
click at [550, 269] on div "Me" at bounding box center [588, 268] width 136 height 13
type input "Me"
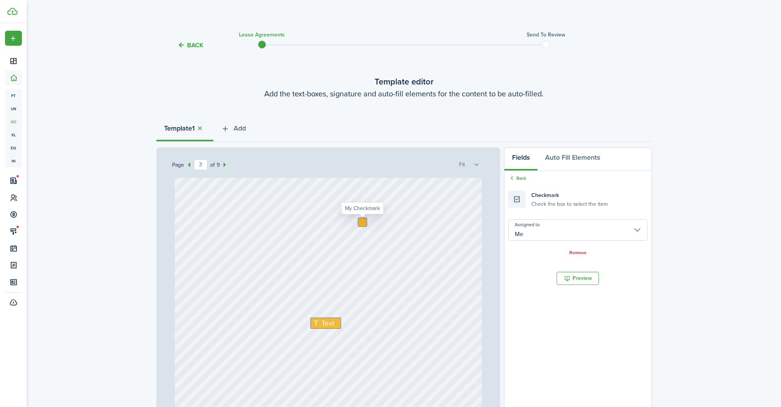
click at [366, 220] on div at bounding box center [362, 222] width 8 height 8
checkbox input "true"
drag, startPoint x: 525, startPoint y: 205, endPoint x: 430, endPoint y: 220, distance: 96.1
click at [430, 220] on div "Page 3 of 9 50% 75% 100% 150% 200% Fit Text Initials Text Text 27th Text Septem…" at bounding box center [403, 306] width 495 height 319
click at [527, 195] on div "Checkmark Check the box to select the item" at bounding box center [557, 198] width 99 height 17
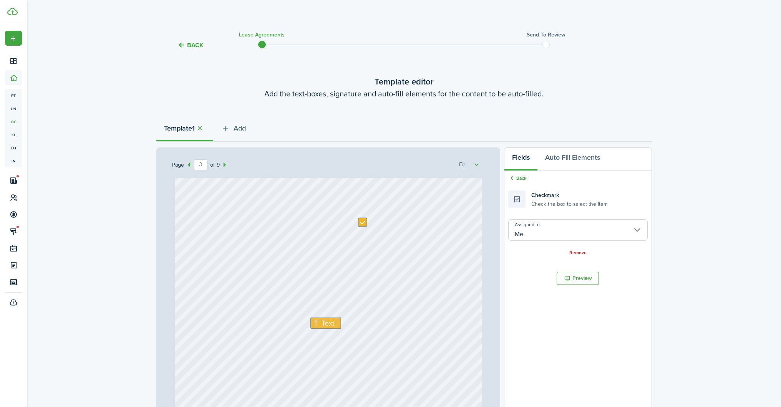
scroll to position [1, 0]
click at [527, 197] on div "Checkmark Check the box to select the item" at bounding box center [557, 199] width 99 height 17
drag, startPoint x: 624, startPoint y: 251, endPoint x: 583, endPoint y: 201, distance: 64.9
click at [624, 251] on div "Remove" at bounding box center [577, 253] width 139 height 8
click at [518, 178] on link "Back" at bounding box center [517, 178] width 18 height 7
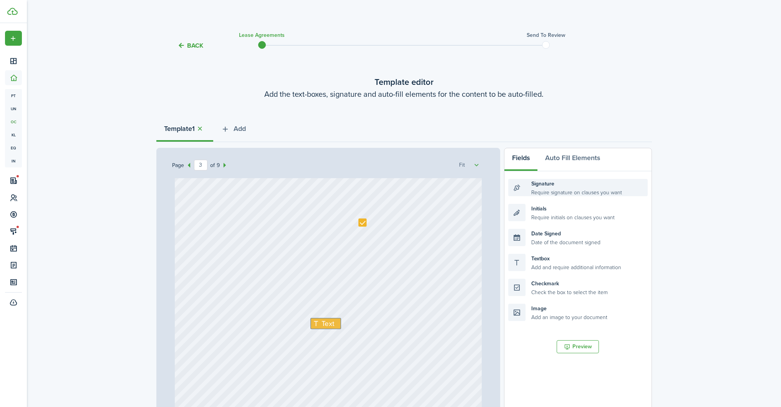
scroll to position [0, 0]
click at [549, 289] on div "Checkmark Check the box to select the item" at bounding box center [577, 288] width 139 height 17
click at [311, 230] on div "Initials Text" at bounding box center [328, 366] width 307 height 404
click at [309, 231] on div "Initials Text" at bounding box center [328, 366] width 307 height 404
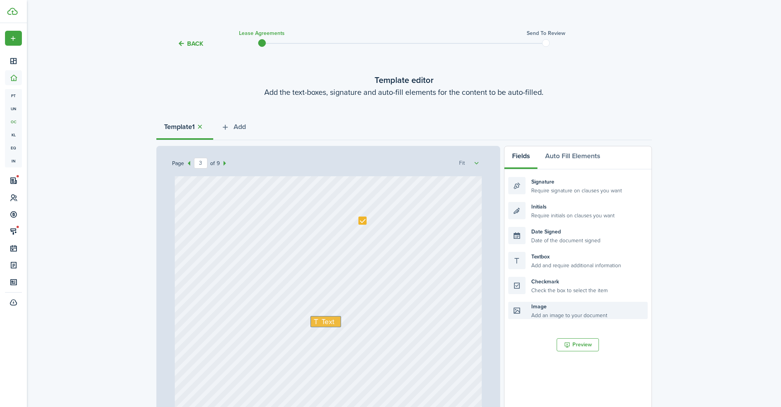
click at [541, 314] on div "Image Add an image to your document" at bounding box center [577, 310] width 139 height 17
drag, startPoint x: 547, startPoint y: 288, endPoint x: 345, endPoint y: 235, distance: 208.6
click at [345, 235] on div "Page 3 of 9 50% 75% 100% 150% 200% Fit Text Initials Text Text 27th Text Septem…" at bounding box center [403, 304] width 495 height 319
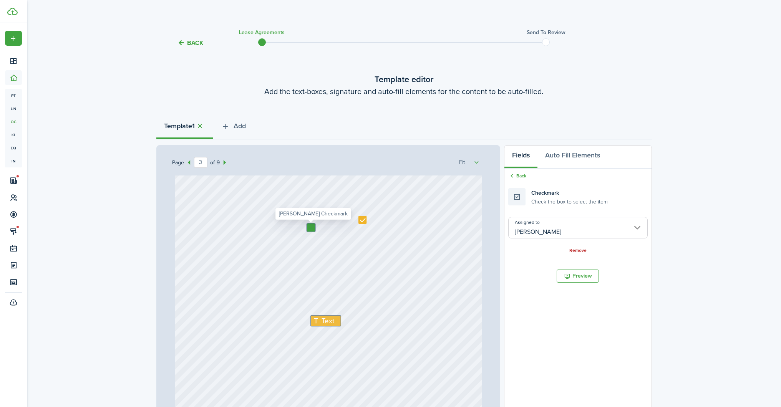
scroll to position [5, 0]
click at [313, 227] on div at bounding box center [311, 227] width 8 height 8
click at [558, 230] on input "[PERSON_NAME]" at bounding box center [577, 229] width 139 height 22
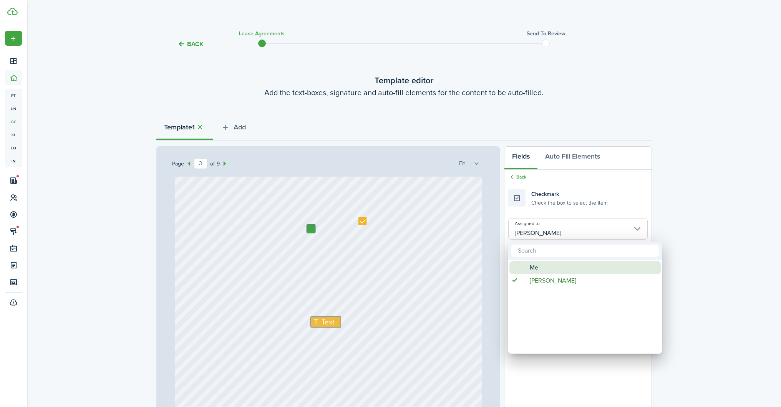
click at [553, 270] on div "Me" at bounding box center [588, 267] width 136 height 13
type input "Me"
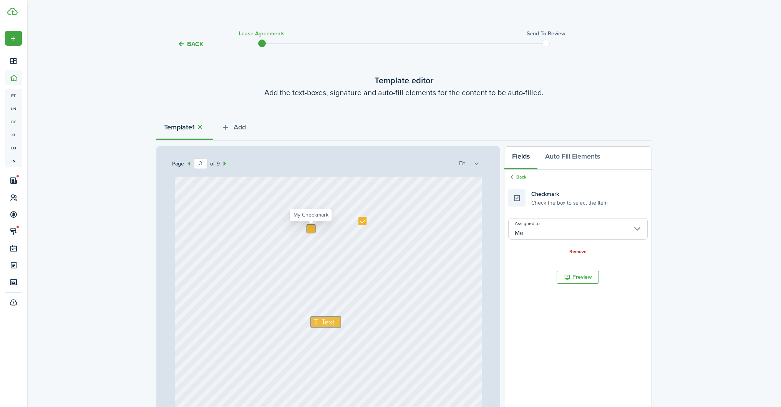
click at [308, 230] on div at bounding box center [311, 229] width 8 height 8
checkbox input "true"
click at [314, 273] on icon at bounding box center [316, 272] width 9 height 7
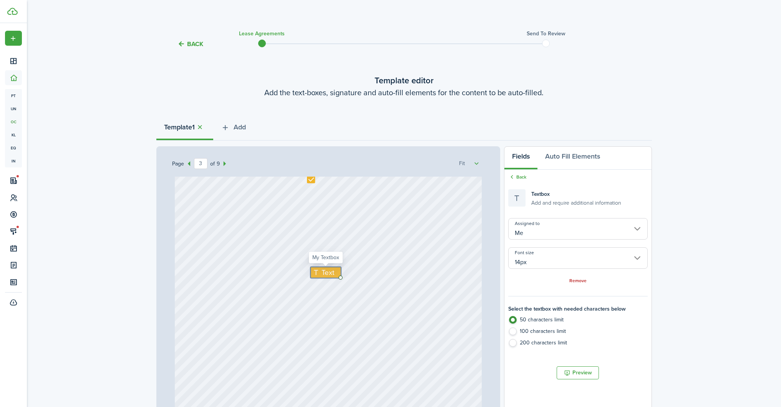
click at [314, 273] on icon at bounding box center [316, 272] width 9 height 7
click at [314, 273] on textarea at bounding box center [325, 272] width 31 height 11
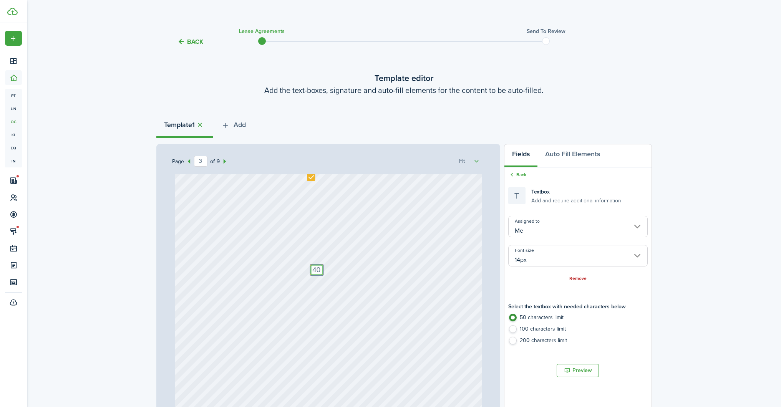
type textarea "400"
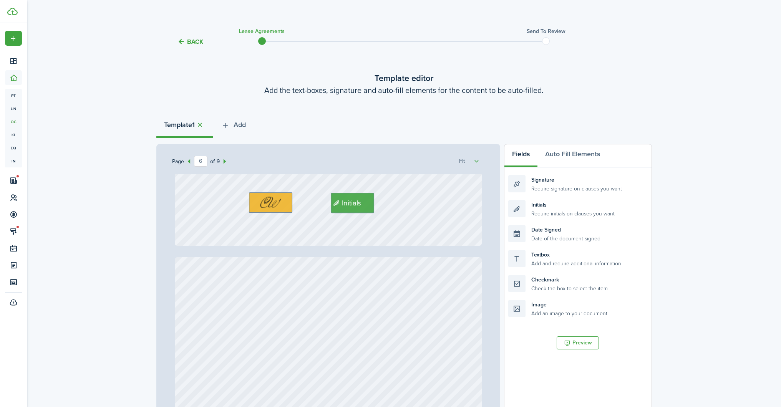
type input "7"
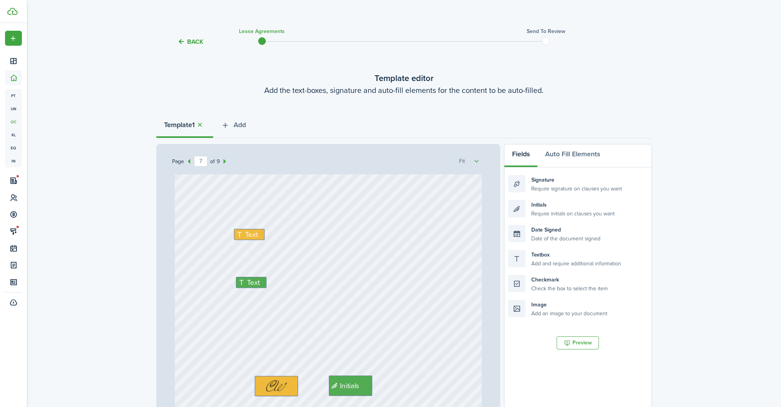
scroll to position [2672, 0]
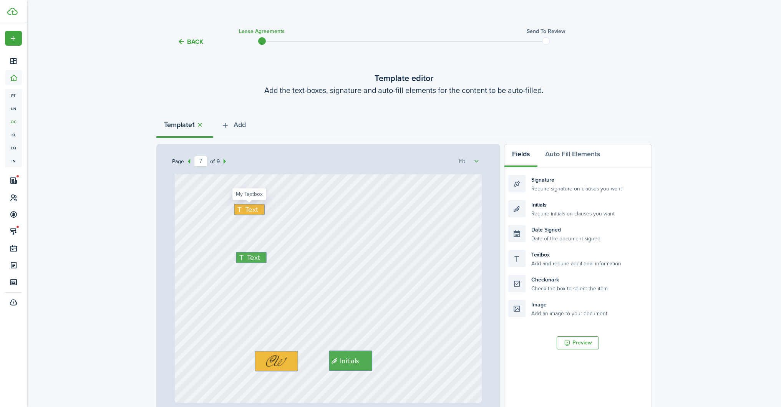
type textarea "400"
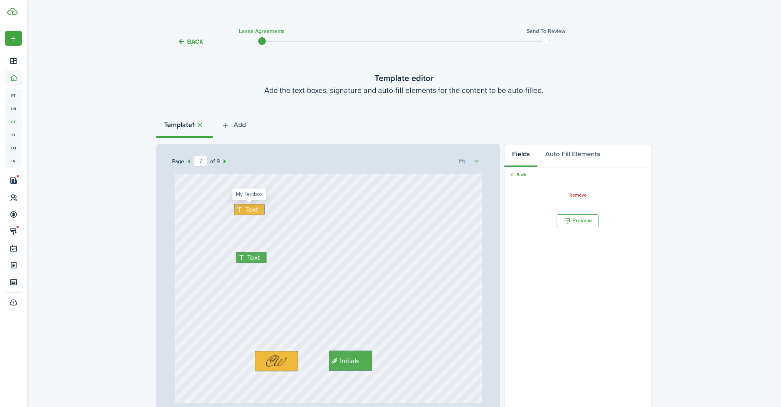
click at [238, 206] on icon at bounding box center [240, 209] width 9 height 7
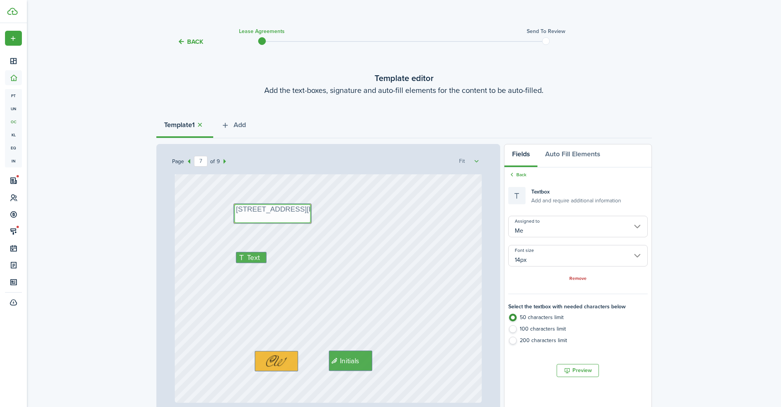
type textarea "[STREET_ADDRESS][PERSON_NAME]"
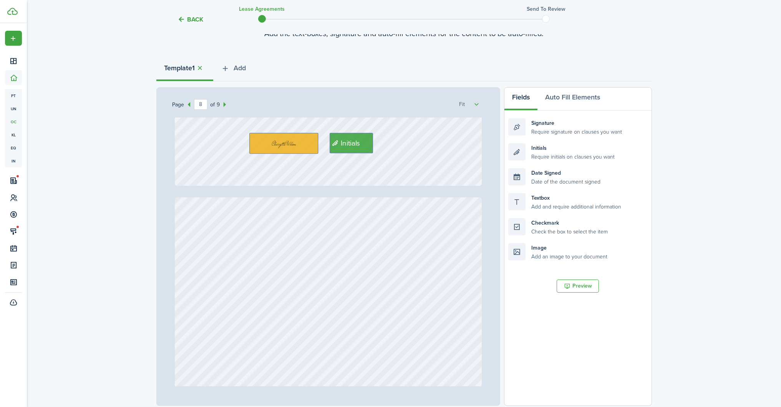
scroll to position [129, 0]
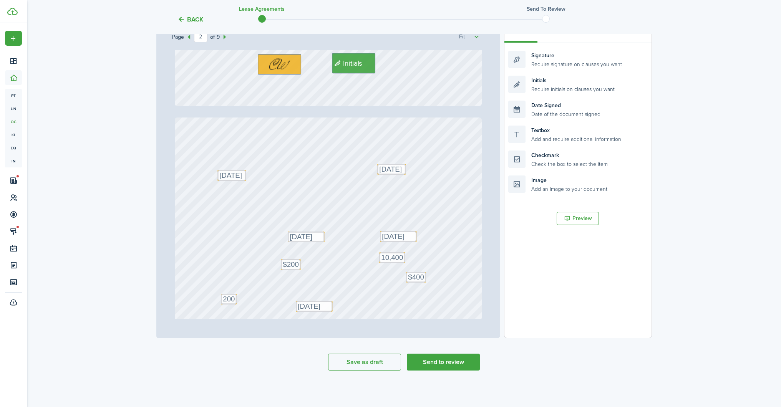
type input "1"
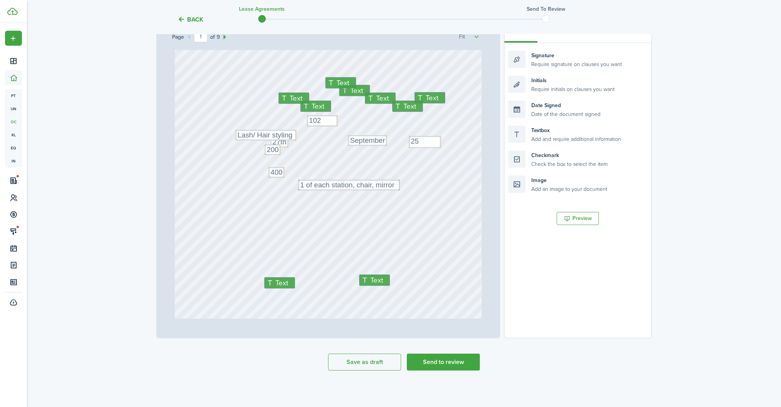
scroll to position [76, 0]
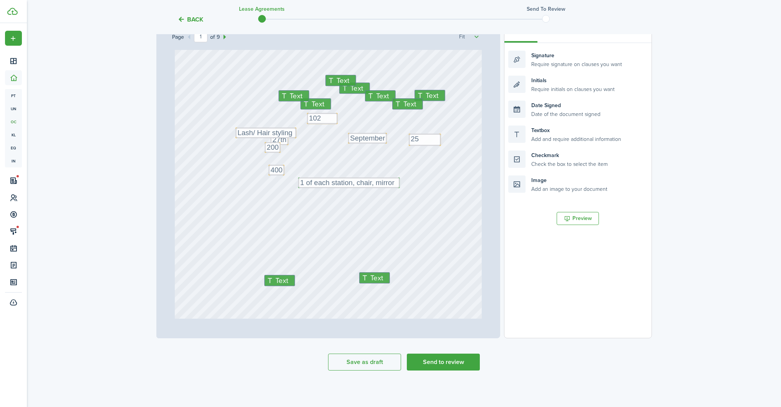
type textarea "[STREET_ADDRESS][PERSON_NAME]"
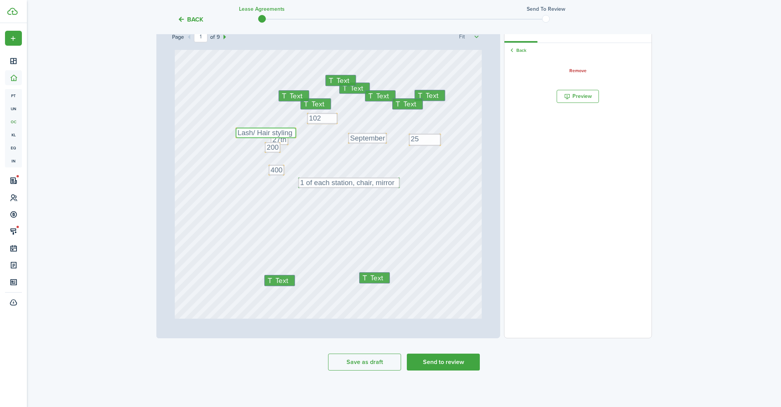
click at [252, 131] on textarea "Lash/ Hair styling" at bounding box center [265, 132] width 61 height 11
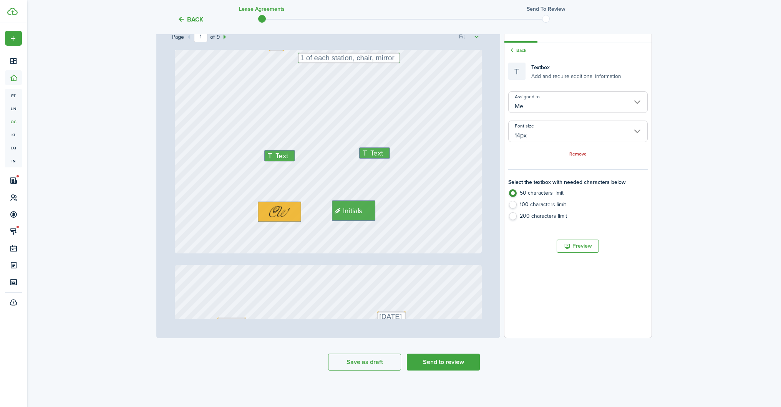
scroll to position [247, 0]
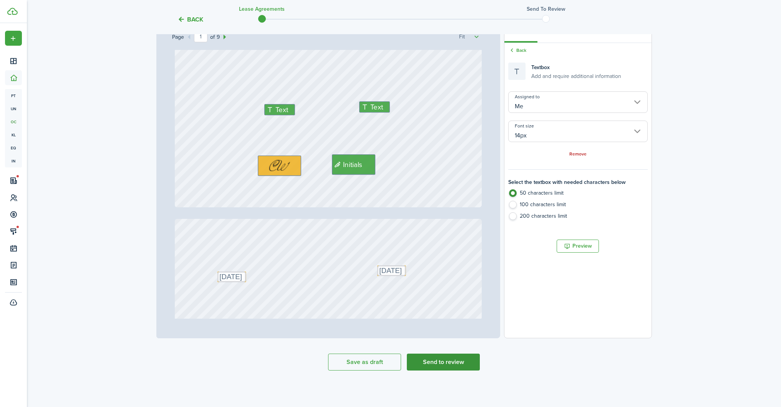
type textarea "Lashes / Hair styling"
click at [432, 364] on button "Send to review" at bounding box center [443, 362] width 73 height 17
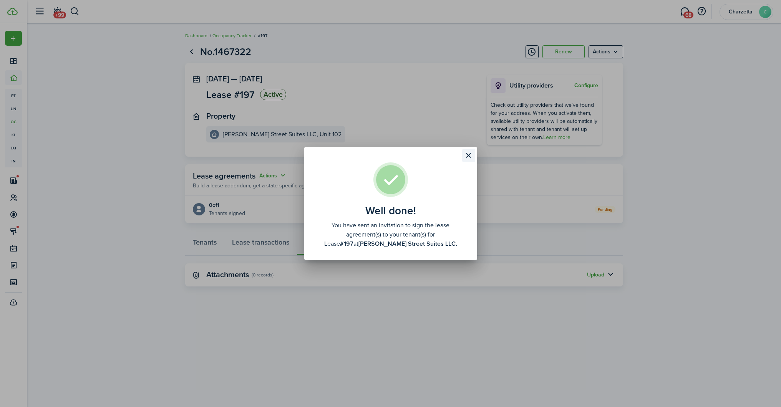
click at [465, 155] on button "Close modal" at bounding box center [468, 155] width 13 height 13
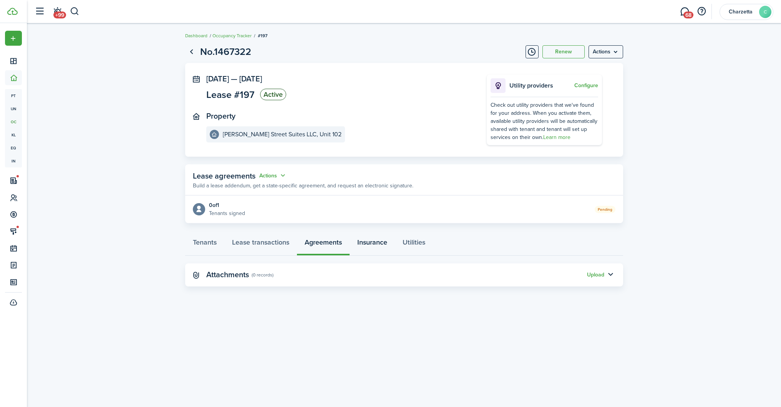
click at [370, 243] on link "Insurance" at bounding box center [371, 244] width 45 height 23
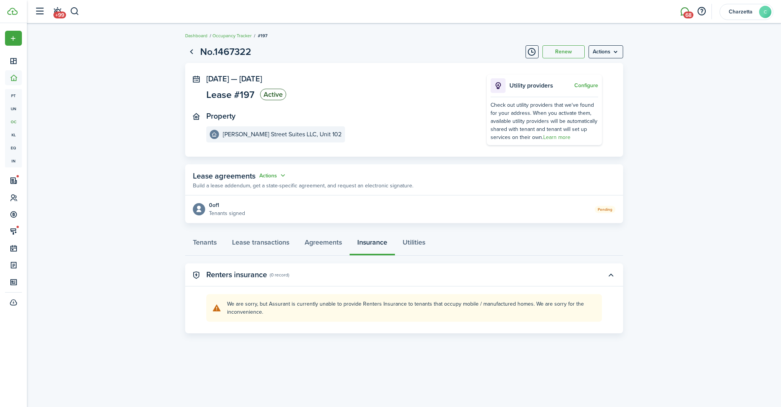
click at [689, 12] on span "68" at bounding box center [688, 15] width 10 height 7
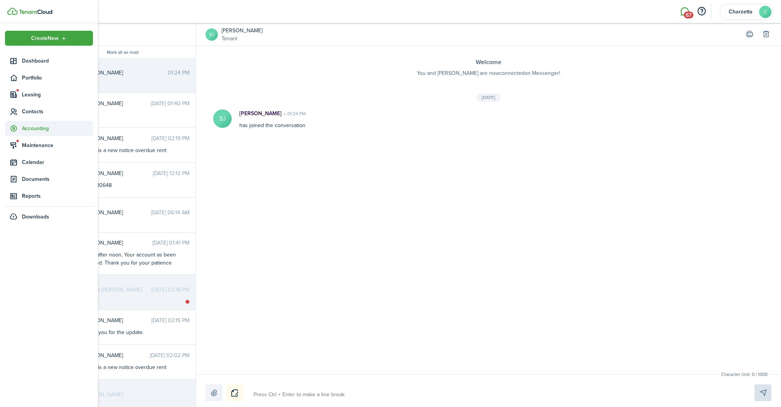
click at [43, 128] on span "Accounting" at bounding box center [57, 128] width 71 height 8
click at [47, 173] on span "Balances" at bounding box center [57, 173] width 71 height 8
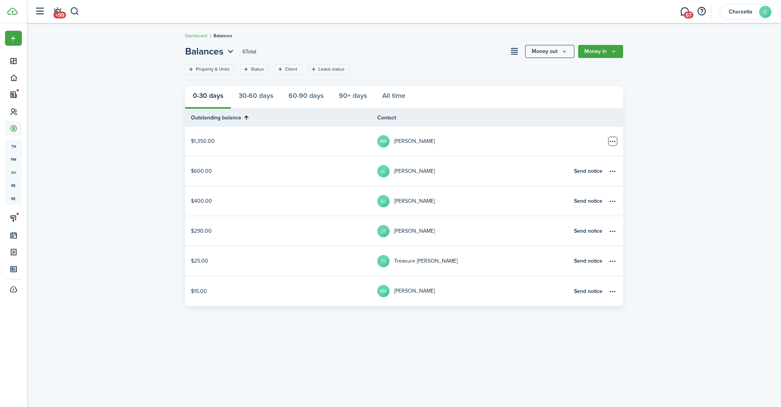
click at [612, 140] on table-menu-btn-icon "Open menu" at bounding box center [612, 141] width 9 height 9
click at [574, 157] on link "Apply deposits" at bounding box center [583, 156] width 67 height 13
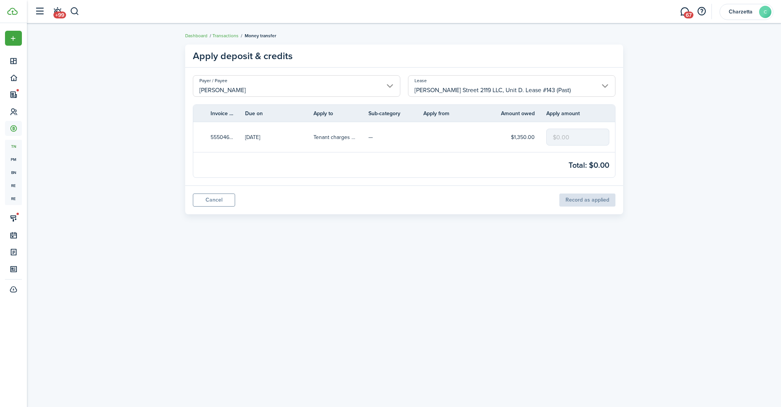
click at [490, 91] on input "[PERSON_NAME] Street 2119 LLC, Unit D. Lease #143 (Past)" at bounding box center [511, 86] width 207 height 22
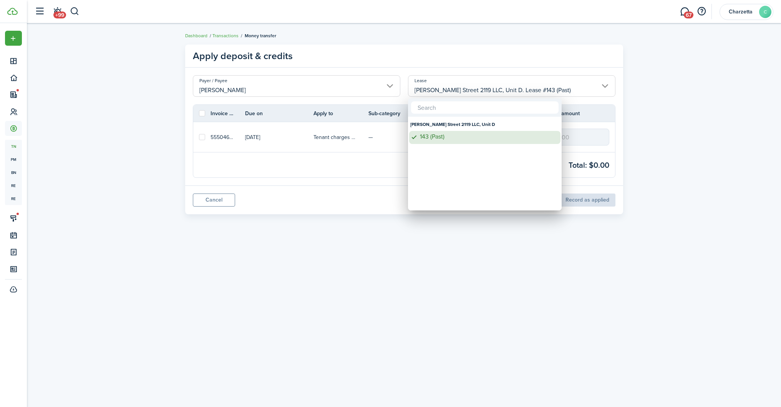
click at [469, 140] on div "143 (Past)" at bounding box center [488, 136] width 136 height 7
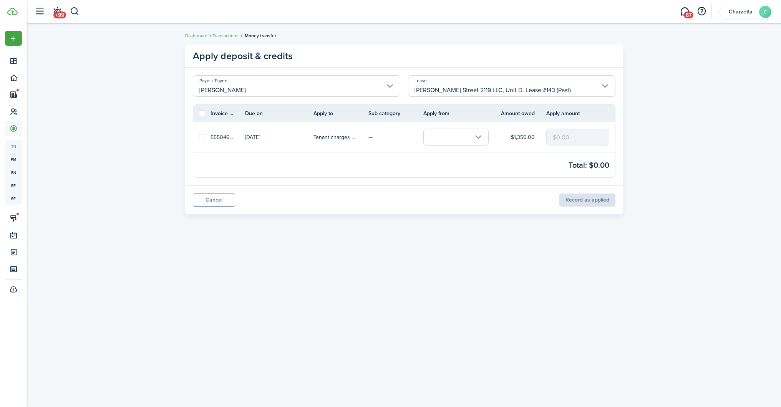
click at [479, 140] on input "text" at bounding box center [455, 137] width 65 height 17
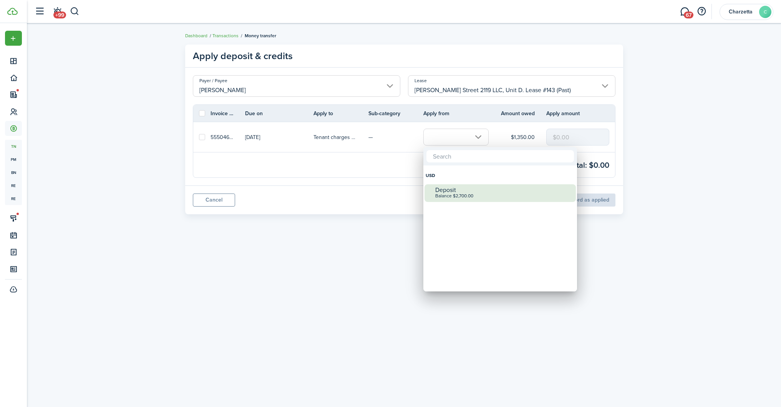
click at [488, 189] on div "Deposit" at bounding box center [503, 190] width 136 height 7
checkbox input "true"
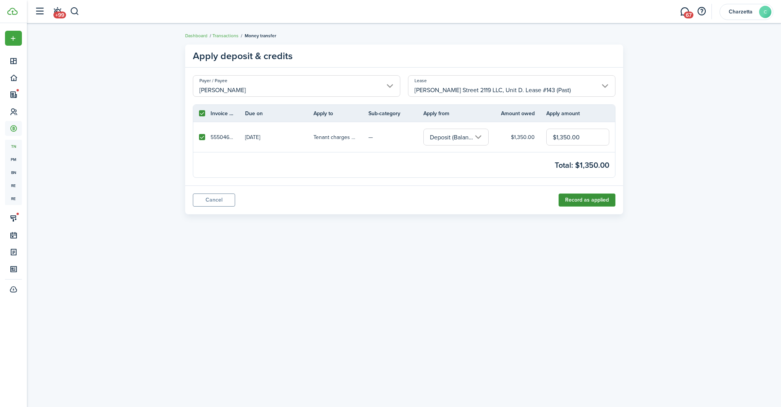
click at [589, 196] on button "Record as applied" at bounding box center [586, 200] width 57 height 13
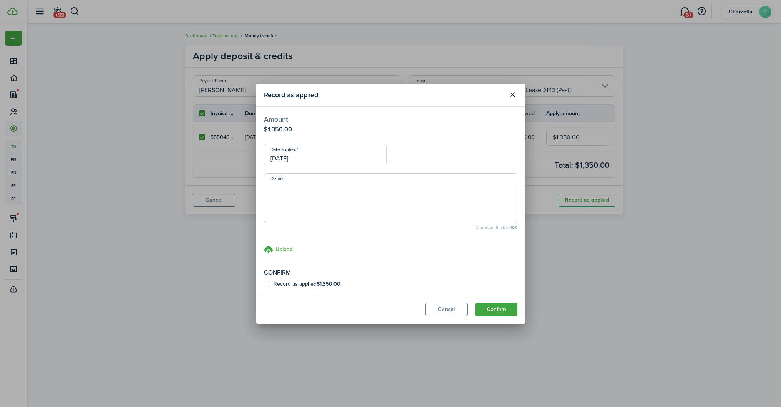
click at [268, 283] on label "Record as applied $1,350.00" at bounding box center [302, 284] width 76 height 6
click at [264, 284] on input "Record as applied $1,350.00" at bounding box center [263, 284] width 0 height 0
checkbox input "true"
click at [485, 309] on button "Confirm" at bounding box center [496, 309] width 42 height 13
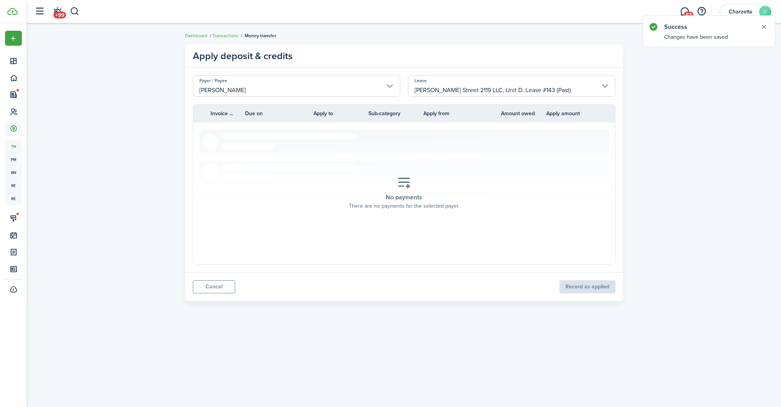
click at [265, 89] on input "[PERSON_NAME]" at bounding box center [296, 86] width 207 height 22
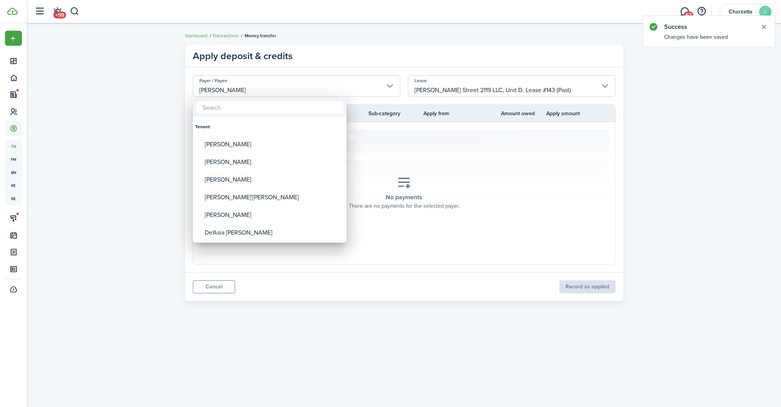
click at [485, 178] on div at bounding box center [390, 204] width 903 height 530
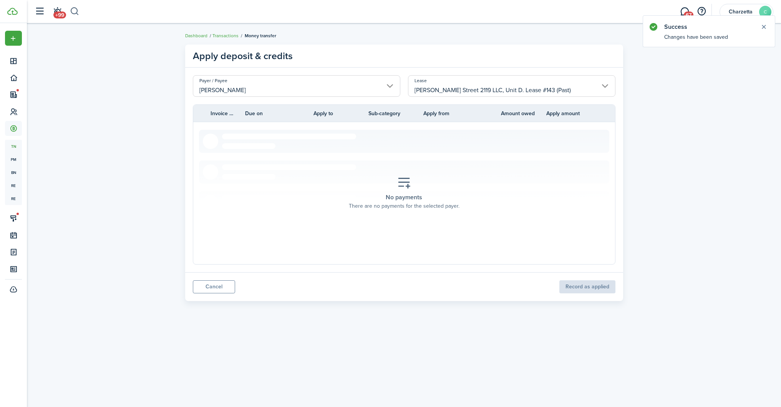
click at [78, 12] on button "button" at bounding box center [75, 11] width 10 height 13
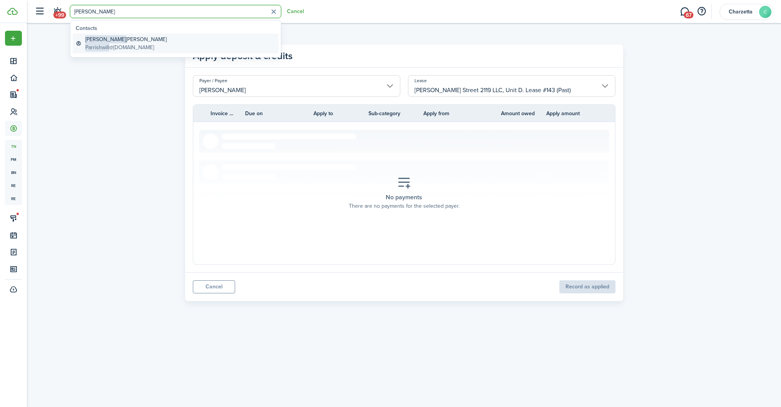
type input "[PERSON_NAME]"
click at [103, 38] on global-search-item-title "[PERSON_NAME]" at bounding box center [125, 39] width 81 height 8
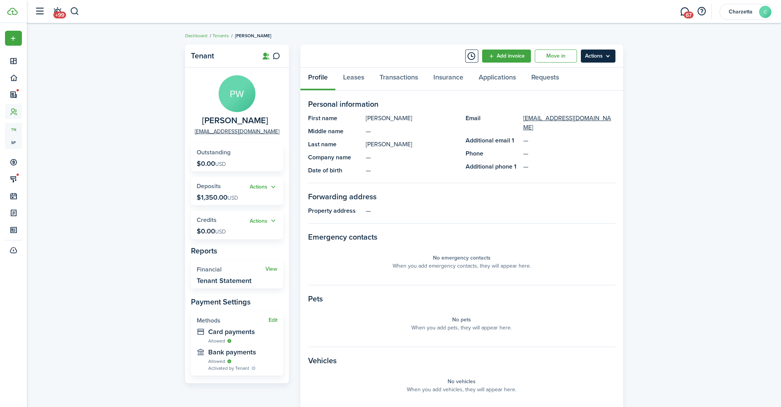
click at [608, 51] on menu-btn "Actions" at bounding box center [598, 56] width 35 height 13
click at [575, 87] on button "Remove Connection" at bounding box center [581, 85] width 67 height 13
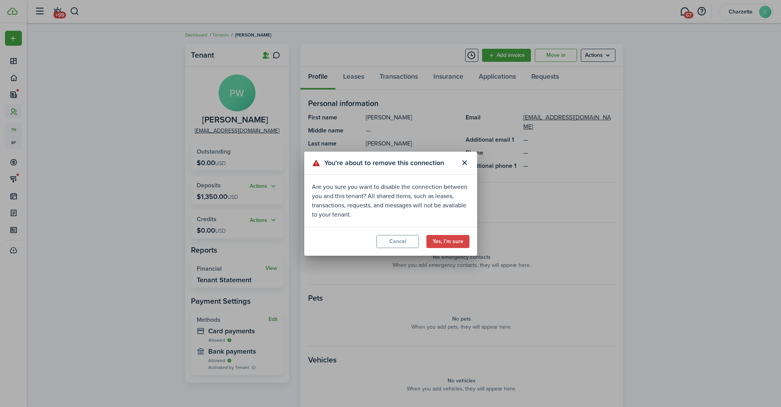
scroll to position [2, 0]
click at [456, 241] on button "Yes, I'm sure" at bounding box center [447, 241] width 43 height 13
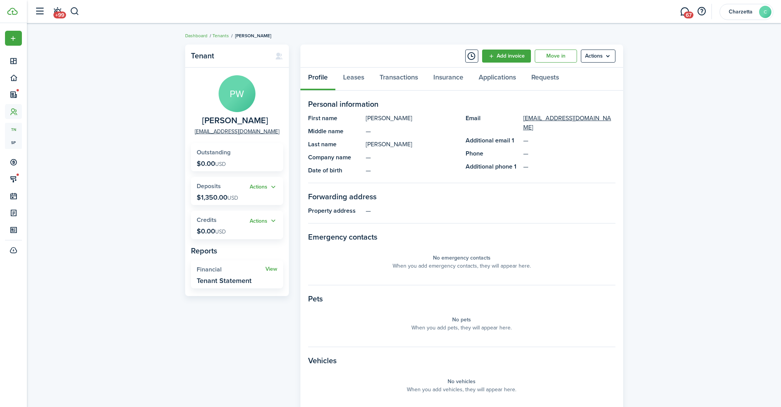
scroll to position [37, 0]
